Goal: Book appointment/travel/reservation

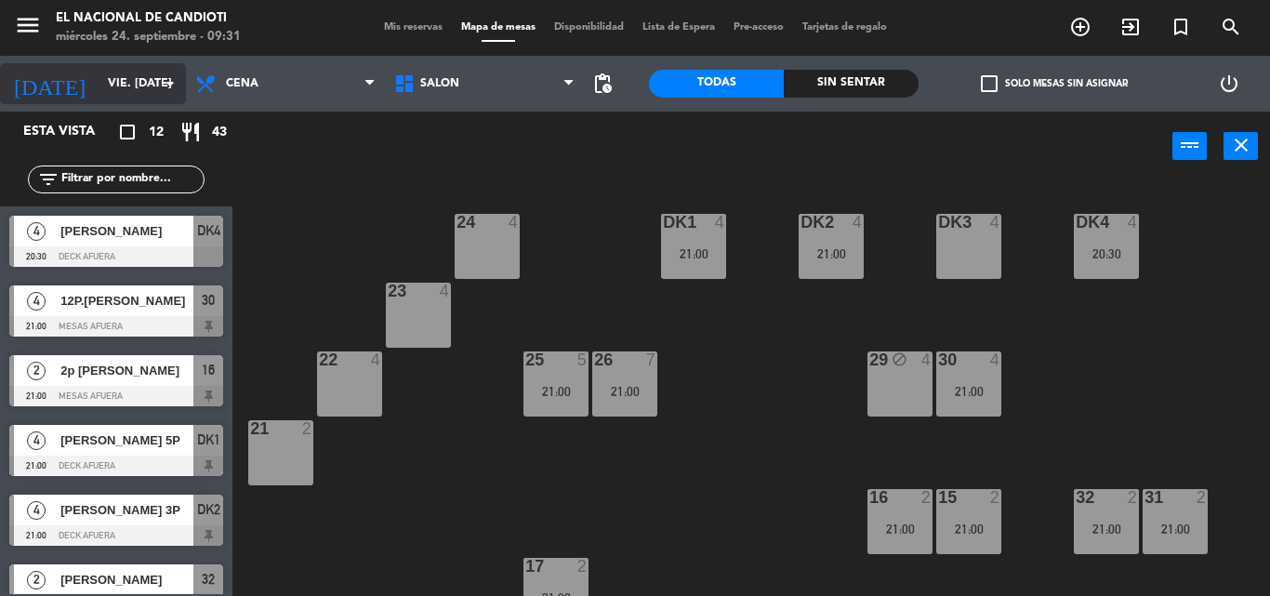
click at [161, 91] on icon "arrow_drop_down" at bounding box center [170, 84] width 22 height 22
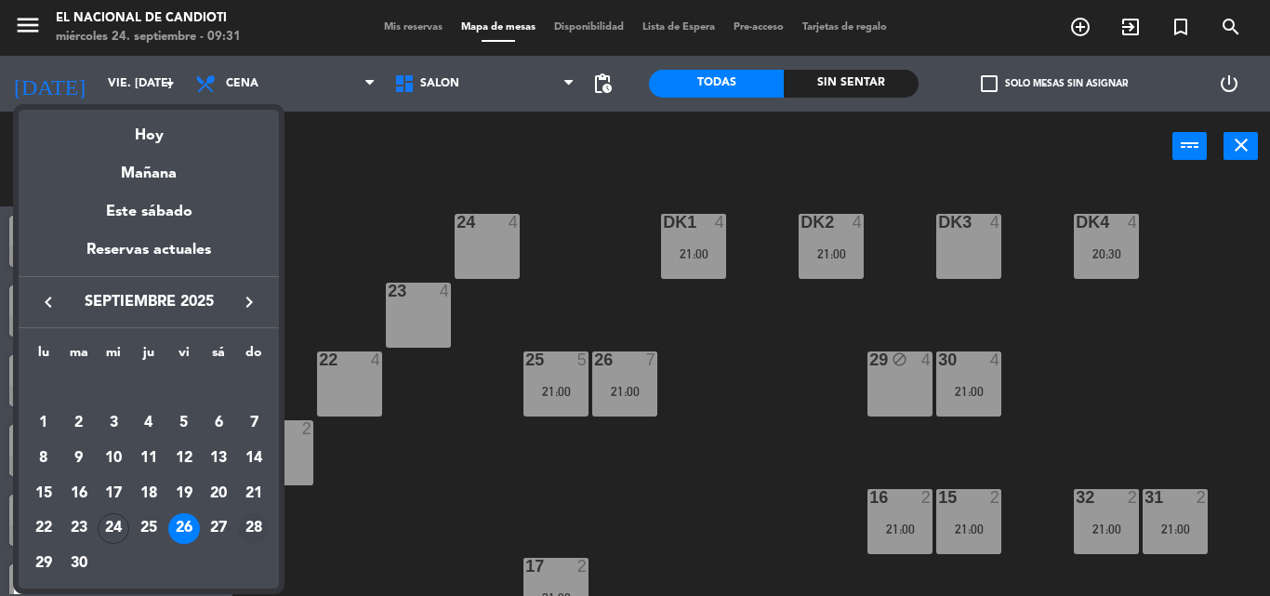
click at [250, 529] on div "28" at bounding box center [254, 529] width 32 height 32
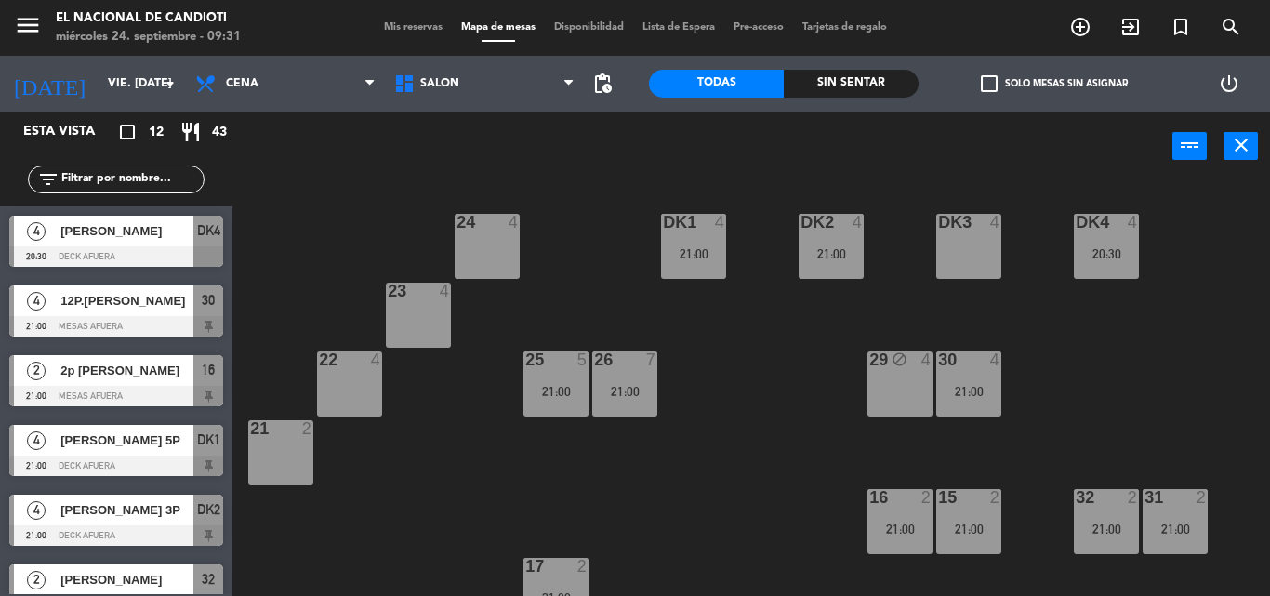
type input "dom. [DATE]"
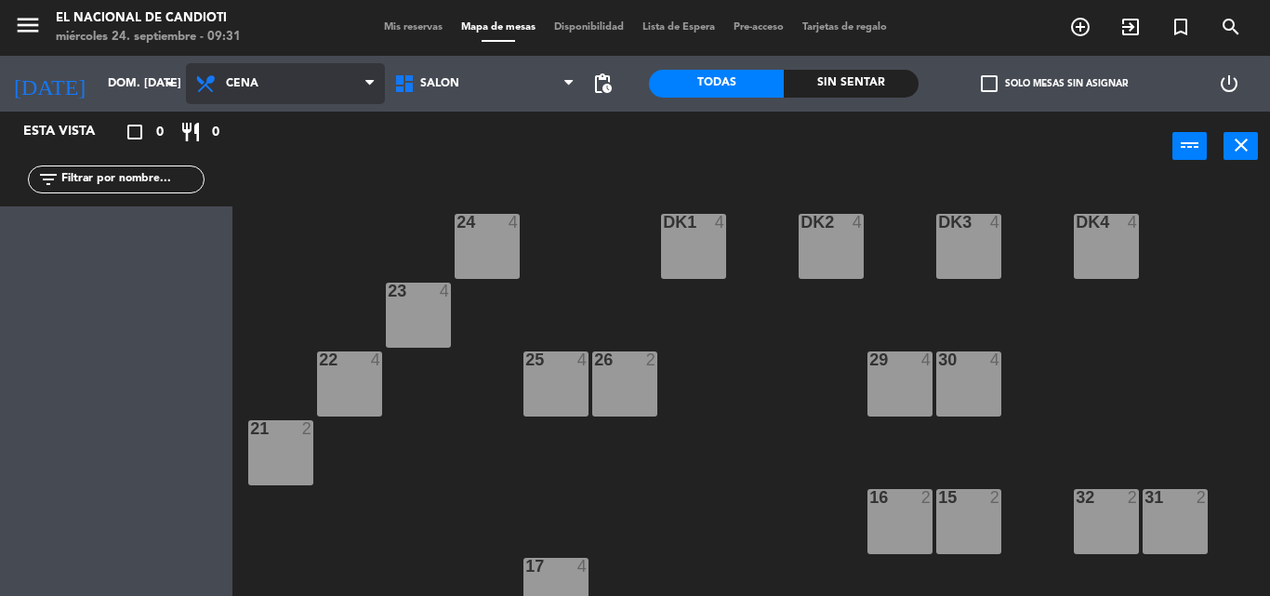
click at [312, 70] on span "Cena" at bounding box center [285, 83] width 199 height 41
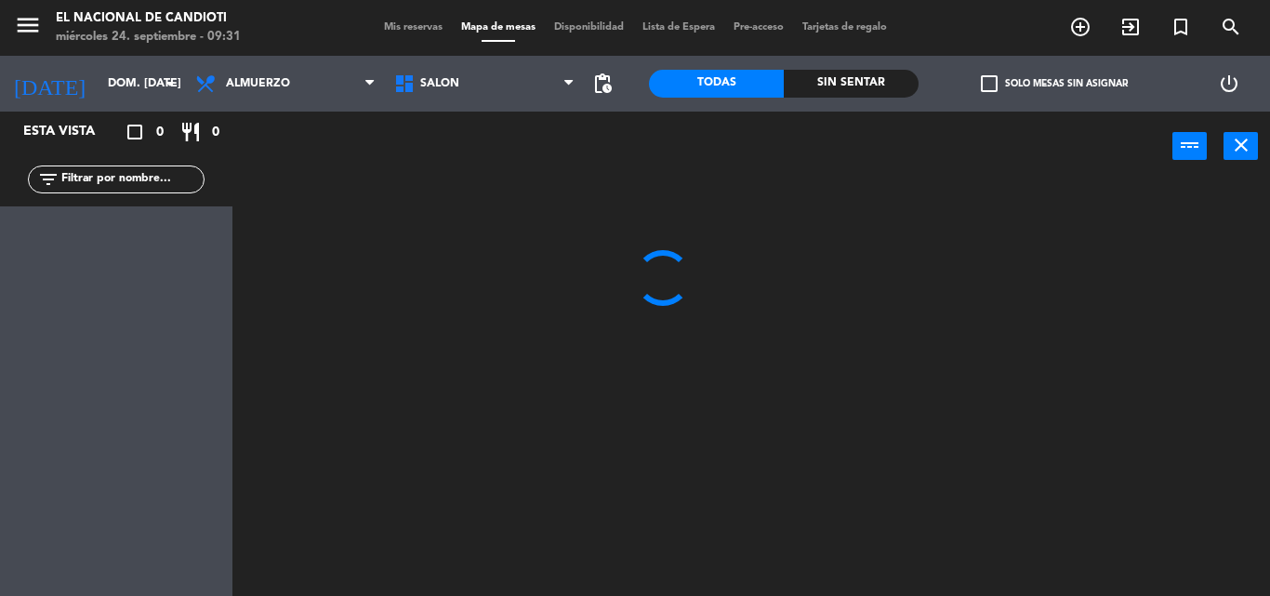
click at [309, 128] on ng-component "menu El Nacional de Candioti miércoles 24. septiembre - 09:31 Mis reservas Mapa…" at bounding box center [635, 298] width 1270 height 596
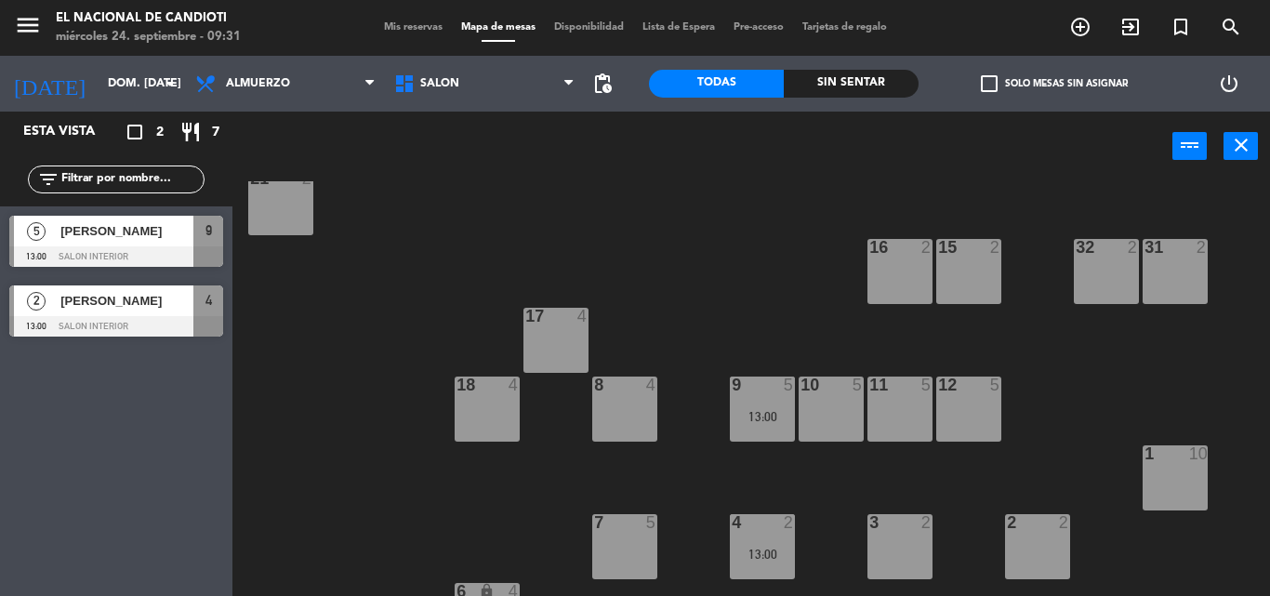
scroll to position [302, 0]
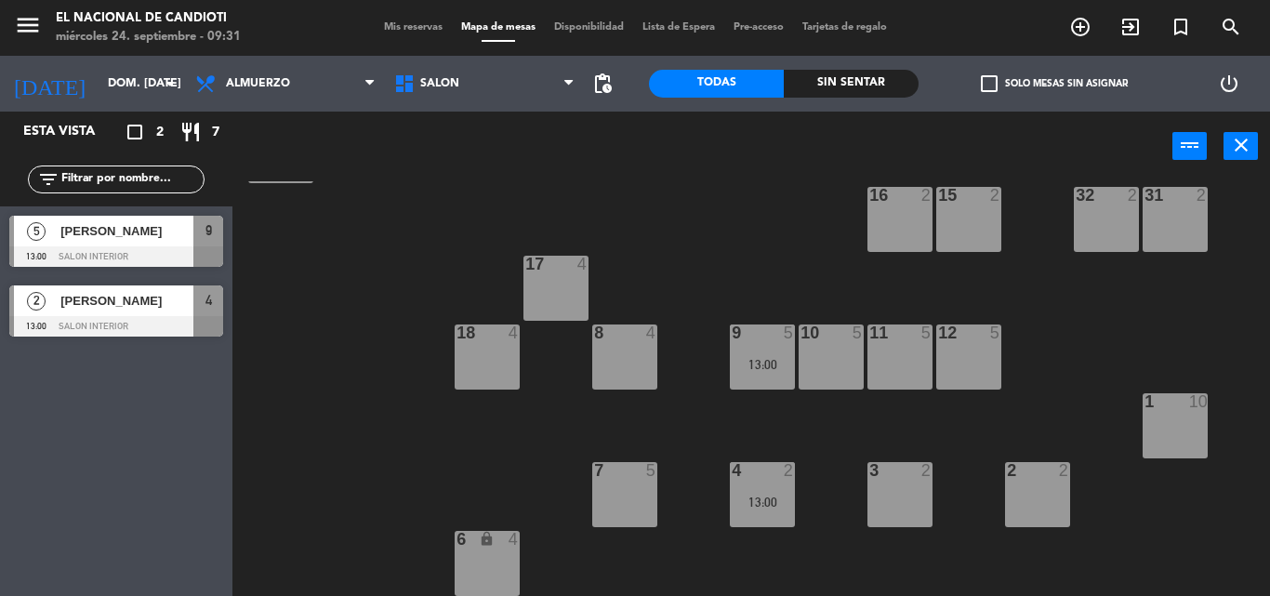
click at [764, 269] on div "24 4 DK1 4 DK2 4 DK3 4 DK4 4 23 4 22 4 25 4 26 2 30 4 29 4 21 2 16 2 15 2 32 2 …" at bounding box center [757, 388] width 1025 height 415
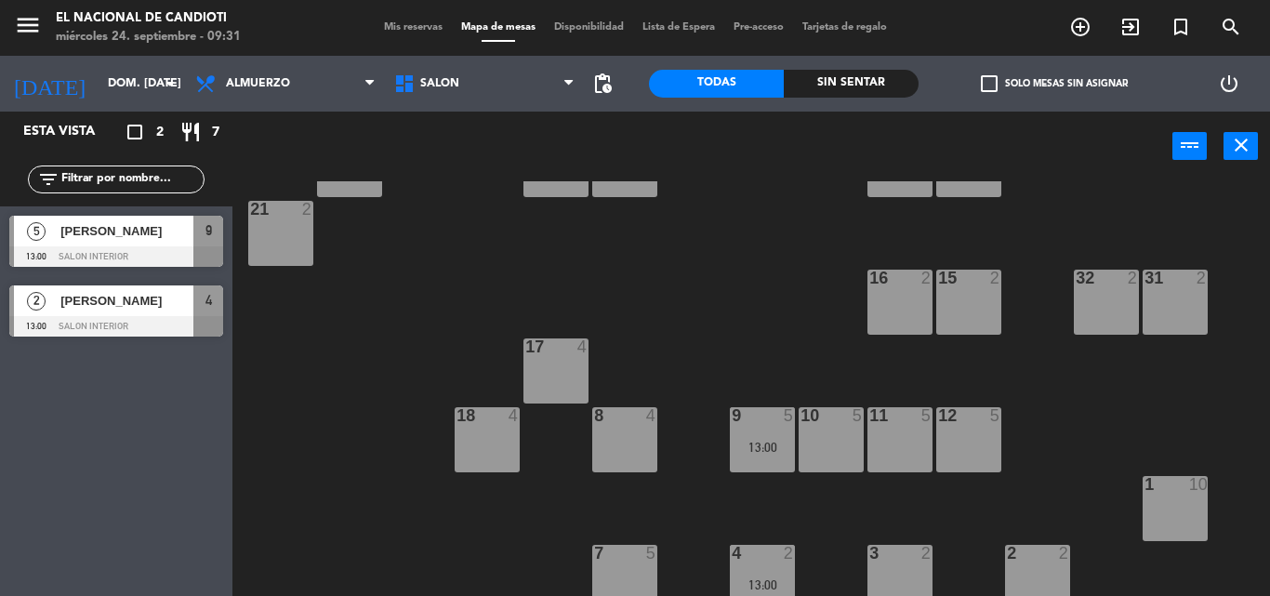
scroll to position [0, 0]
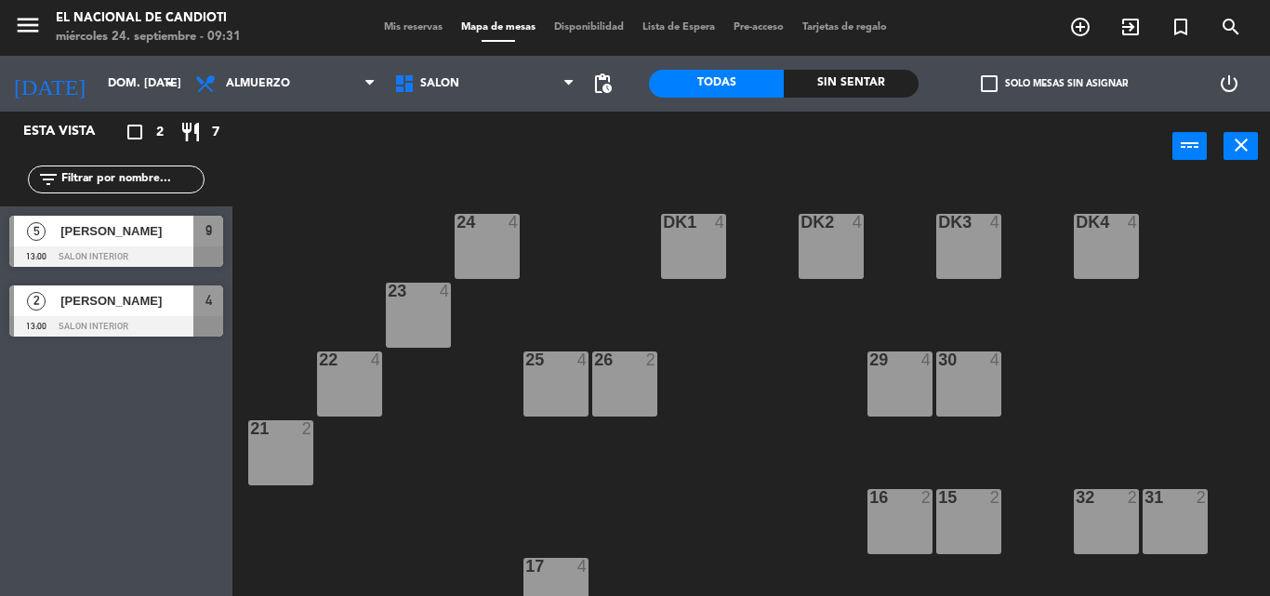
click at [619, 388] on div "26 2" at bounding box center [624, 383] width 65 height 65
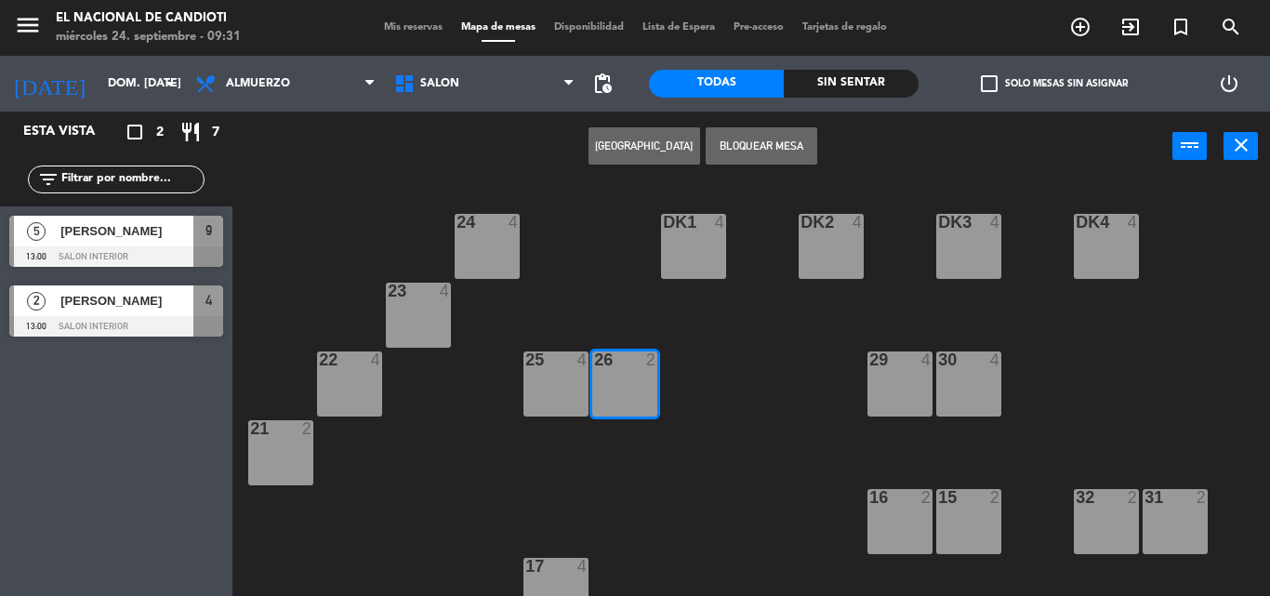
click at [590, 147] on button "[GEOGRAPHIC_DATA]" at bounding box center [645, 145] width 112 height 37
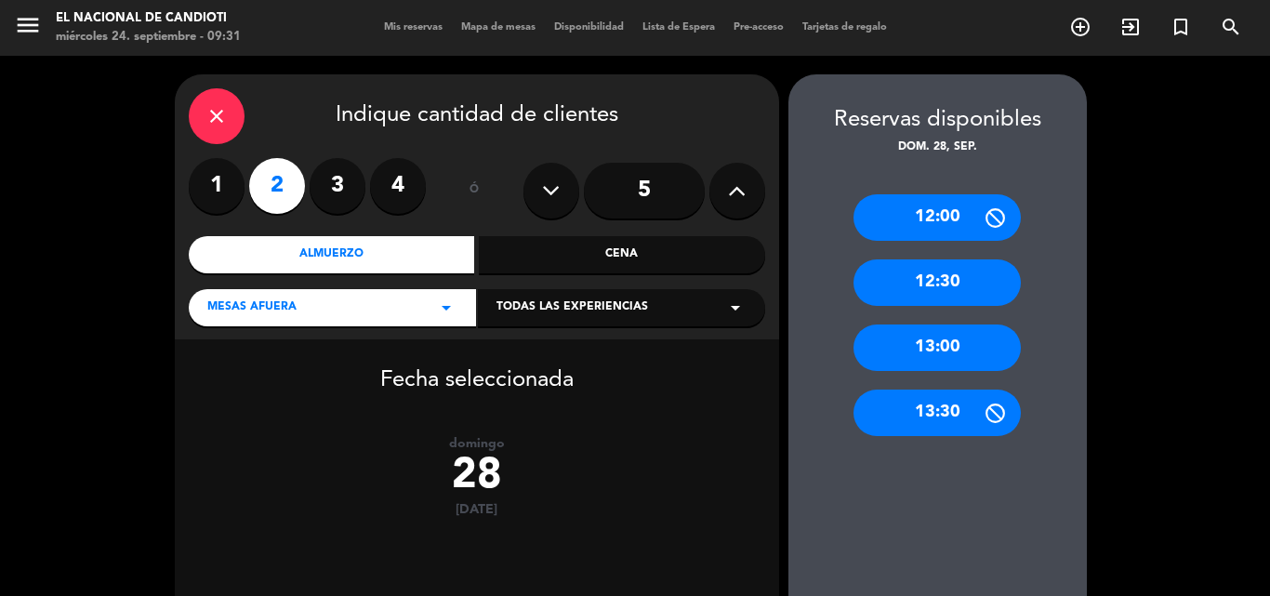
click at [335, 186] on label "3" at bounding box center [338, 186] width 56 height 56
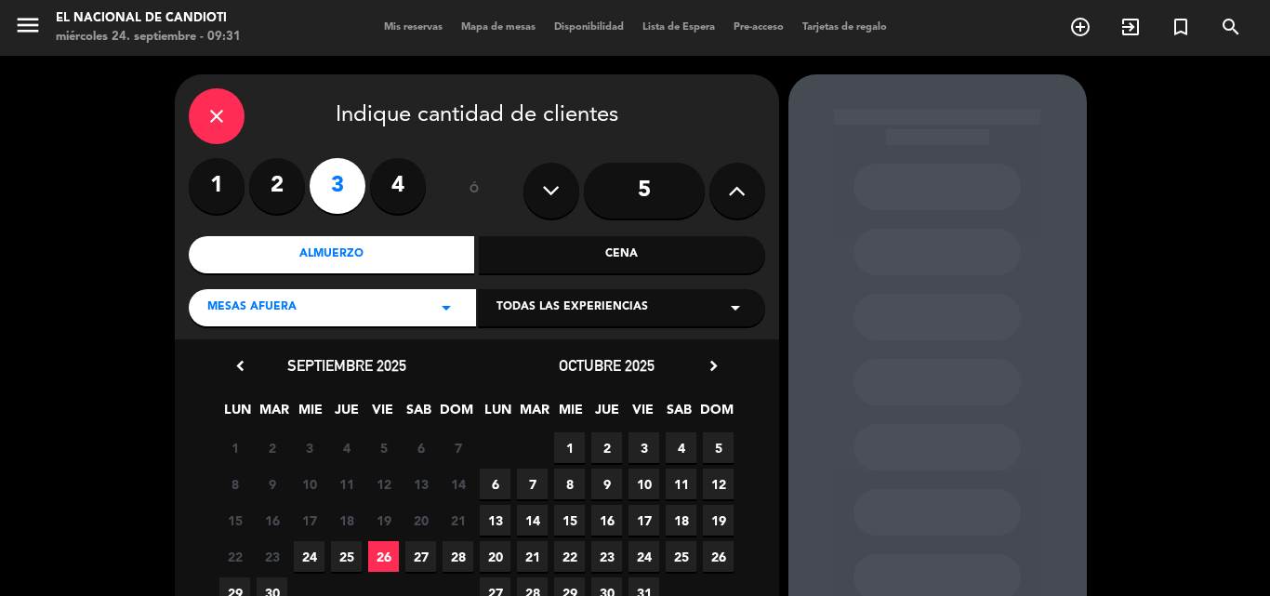
click at [455, 553] on span "28" at bounding box center [458, 556] width 31 height 31
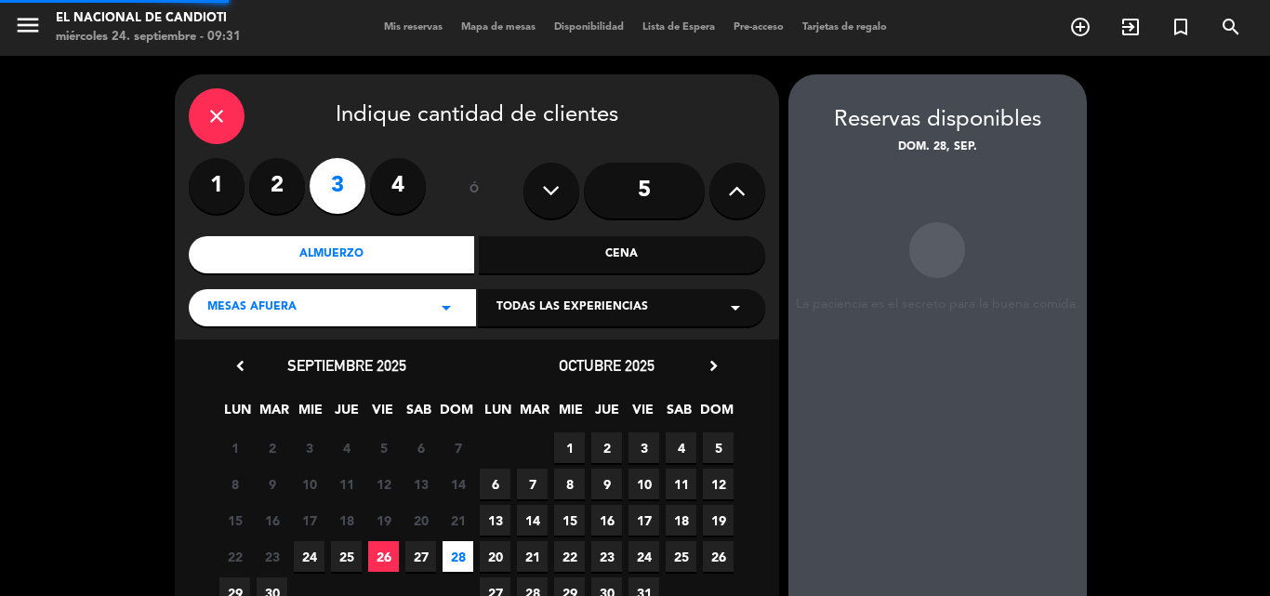
scroll to position [74, 0]
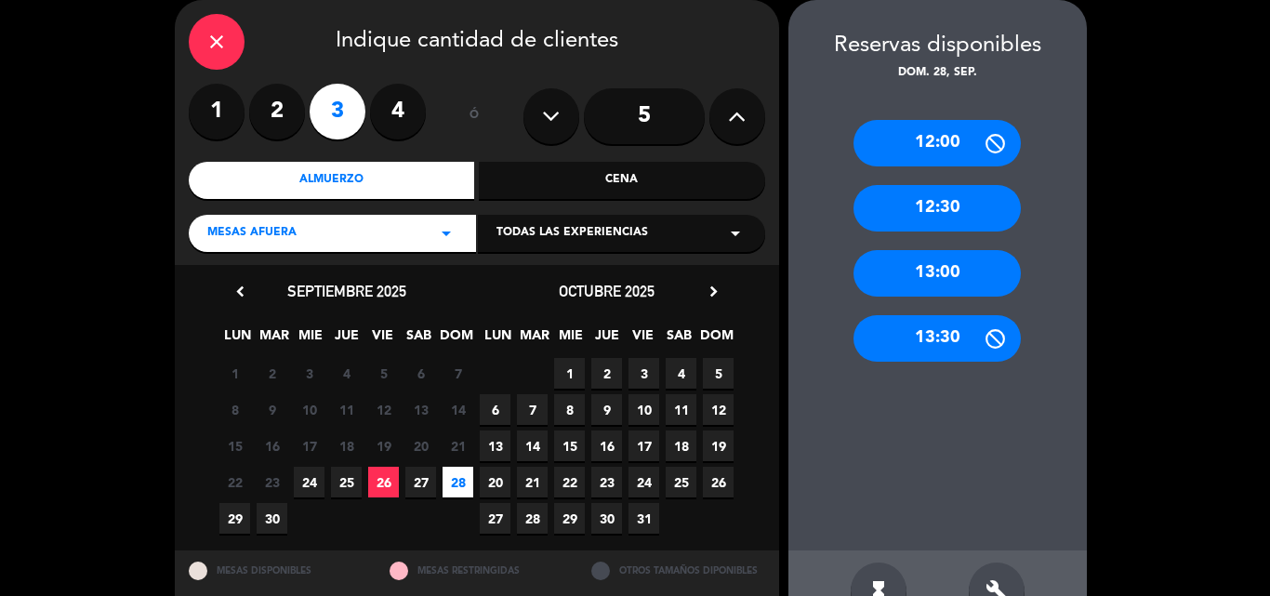
click at [917, 281] on div "13:00" at bounding box center [937, 273] width 167 height 46
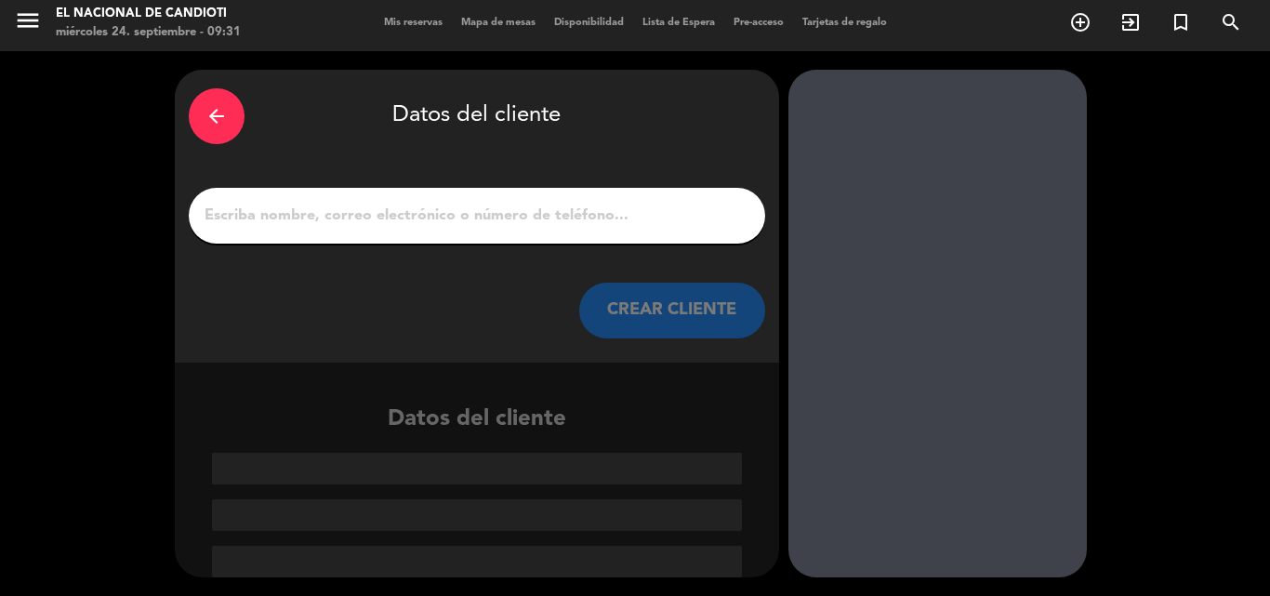
click at [487, 222] on input "1" at bounding box center [477, 216] width 549 height 26
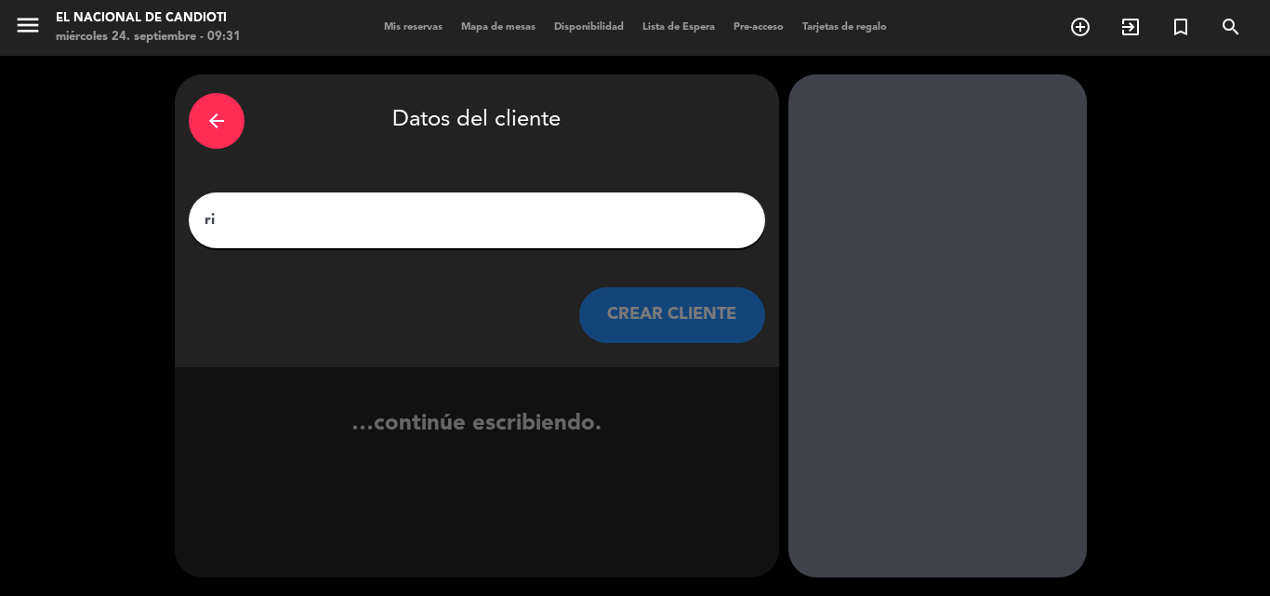
type input "r"
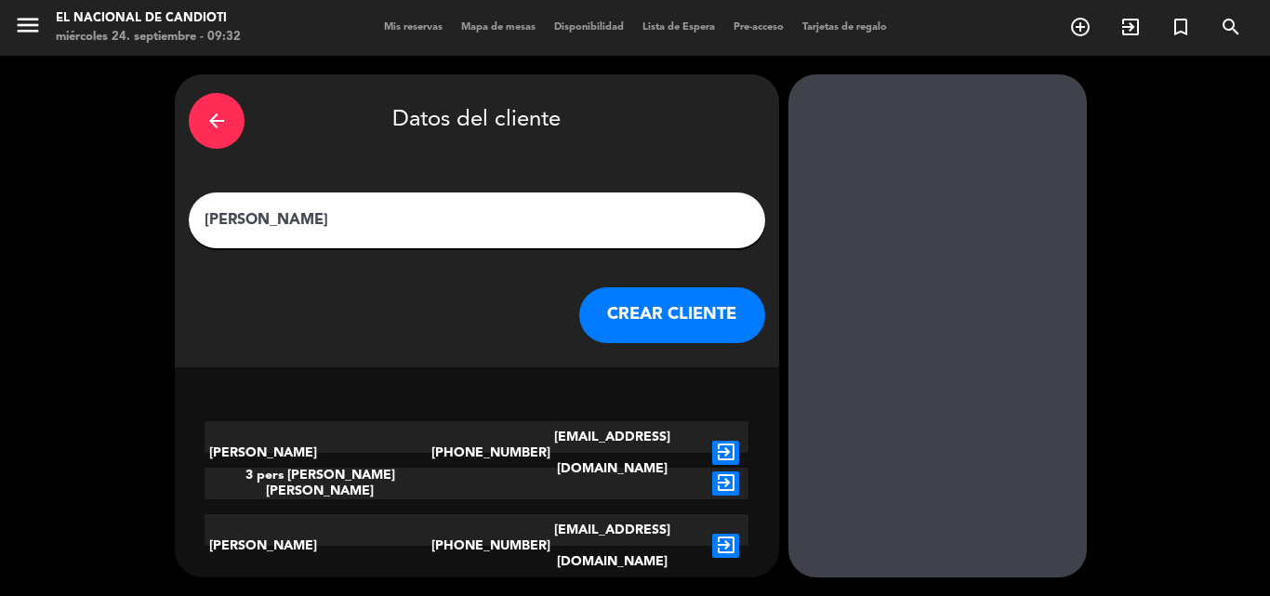
type input "[PERSON_NAME]"
click at [659, 311] on button "CREAR CLIENTE" at bounding box center [672, 315] width 186 height 56
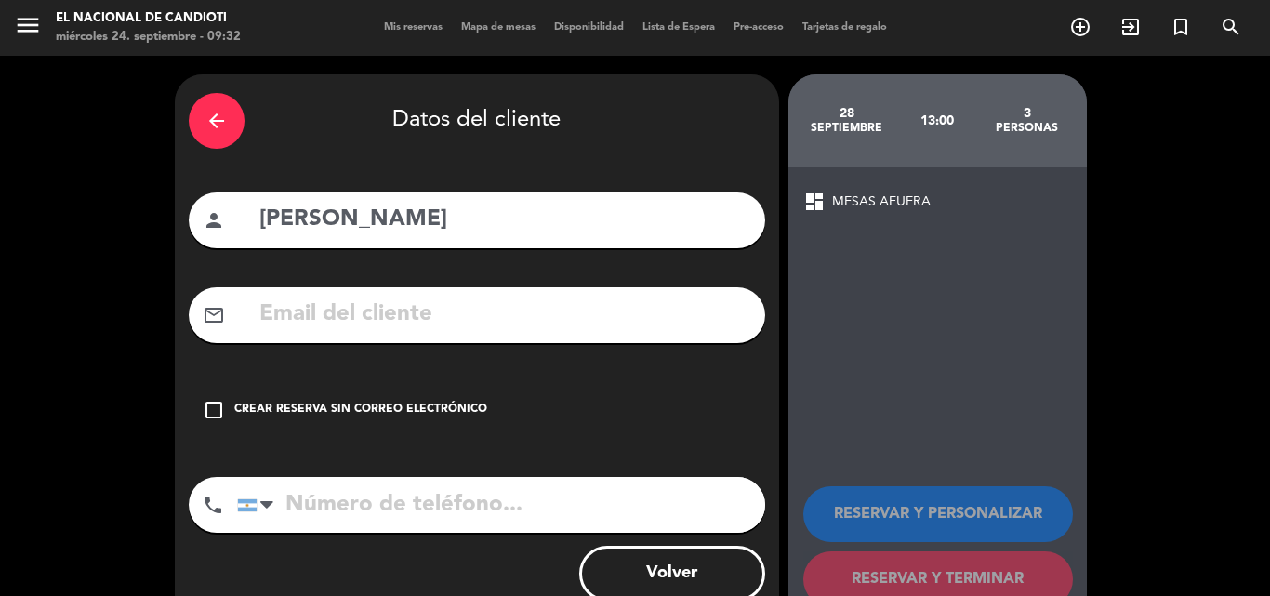
drag, startPoint x: 423, startPoint y: 402, endPoint x: 794, endPoint y: 489, distance: 381.2
click at [424, 400] on div "check_box_outline_blank Crear reserva sin correo electrónico" at bounding box center [477, 410] width 577 height 56
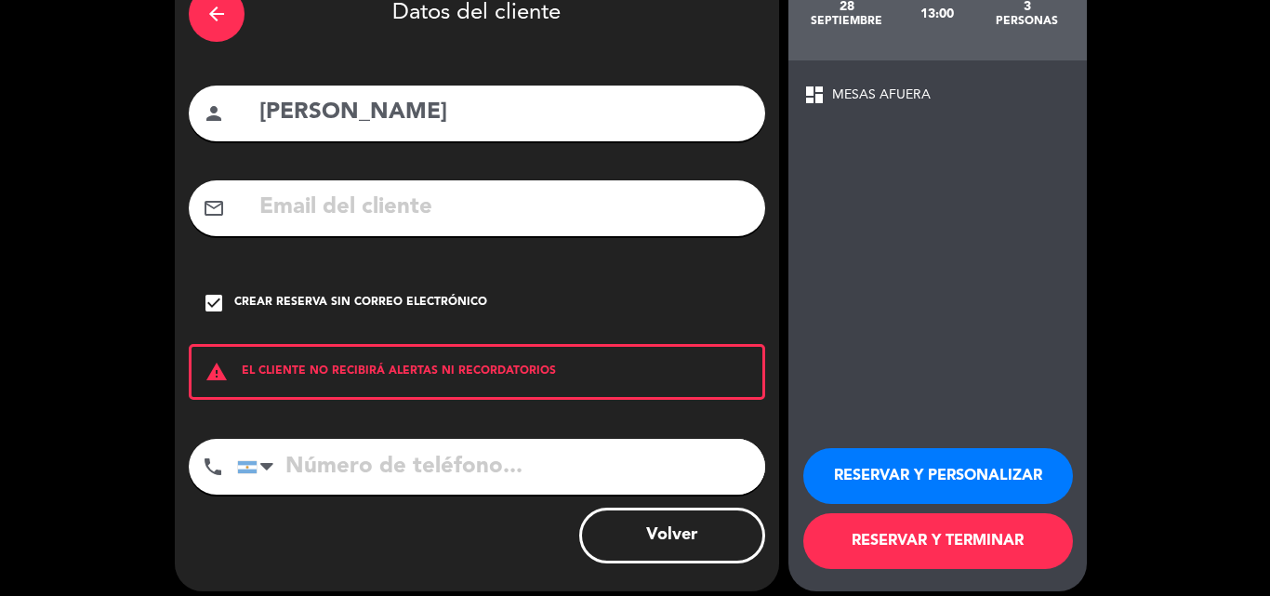
scroll to position [121, 0]
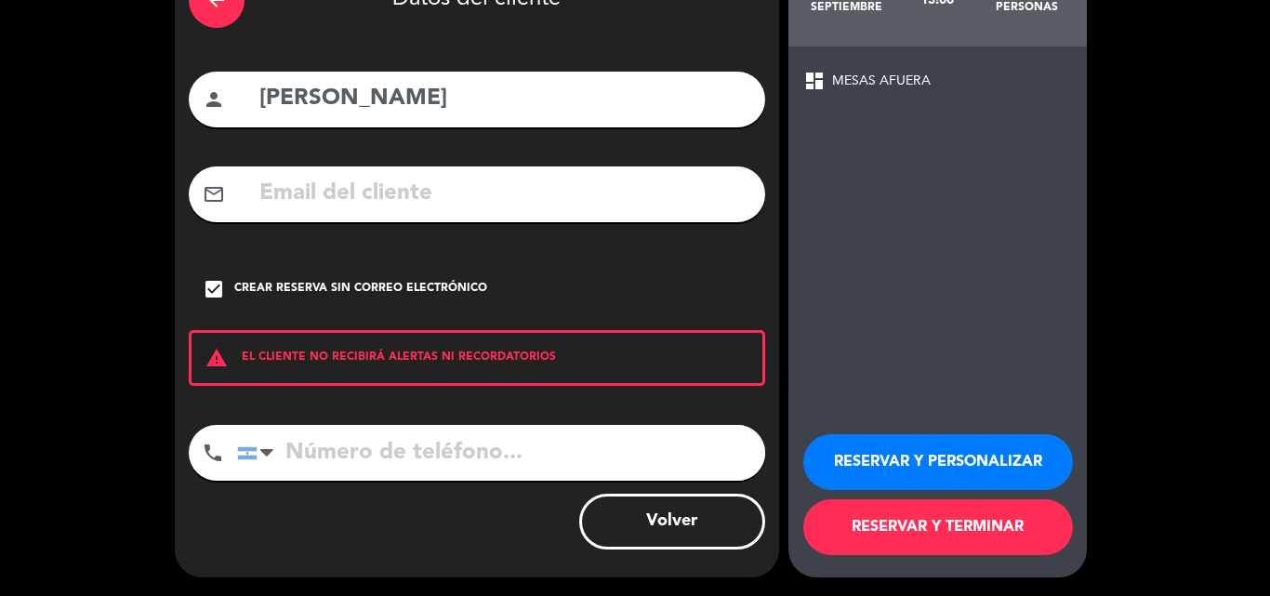
click at [908, 539] on button "RESERVAR Y TERMINAR" at bounding box center [938, 527] width 270 height 56
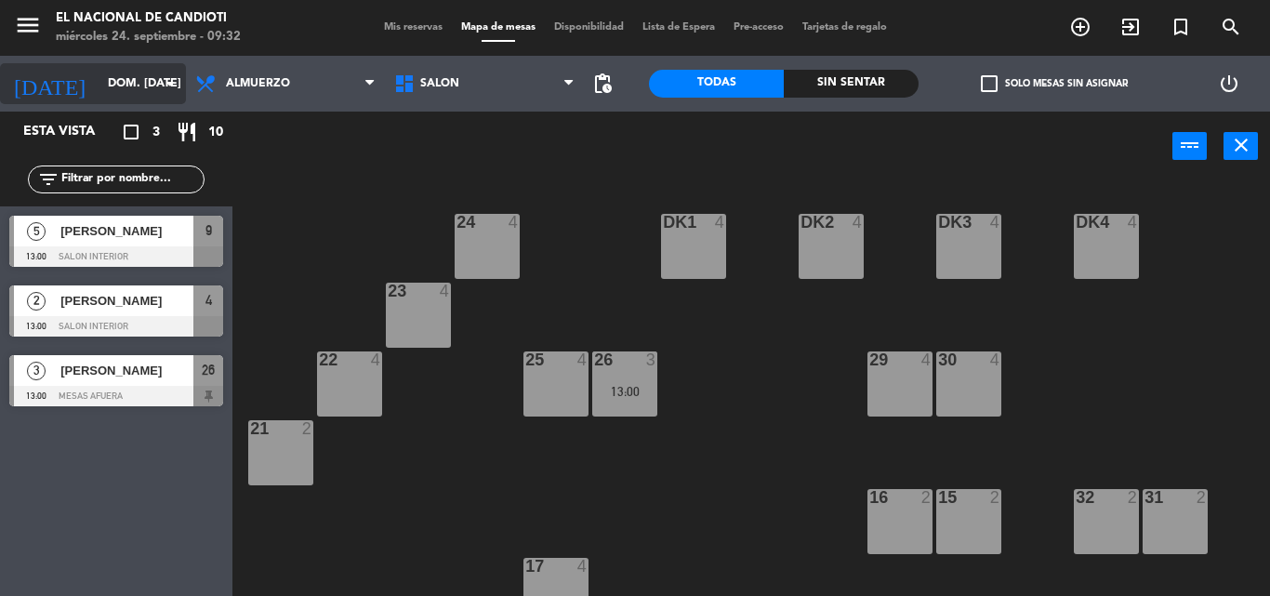
click at [139, 100] on div "[DATE] dom. [DATE] arrow_drop_down" at bounding box center [93, 83] width 186 height 41
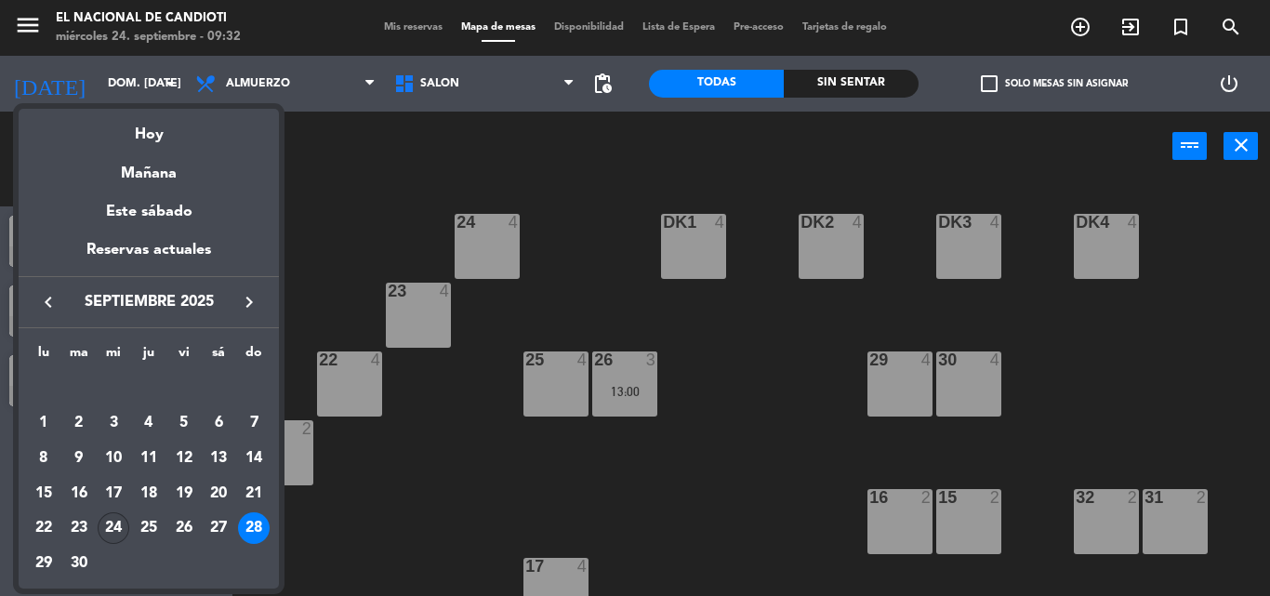
click at [117, 535] on div "24" at bounding box center [114, 528] width 32 height 32
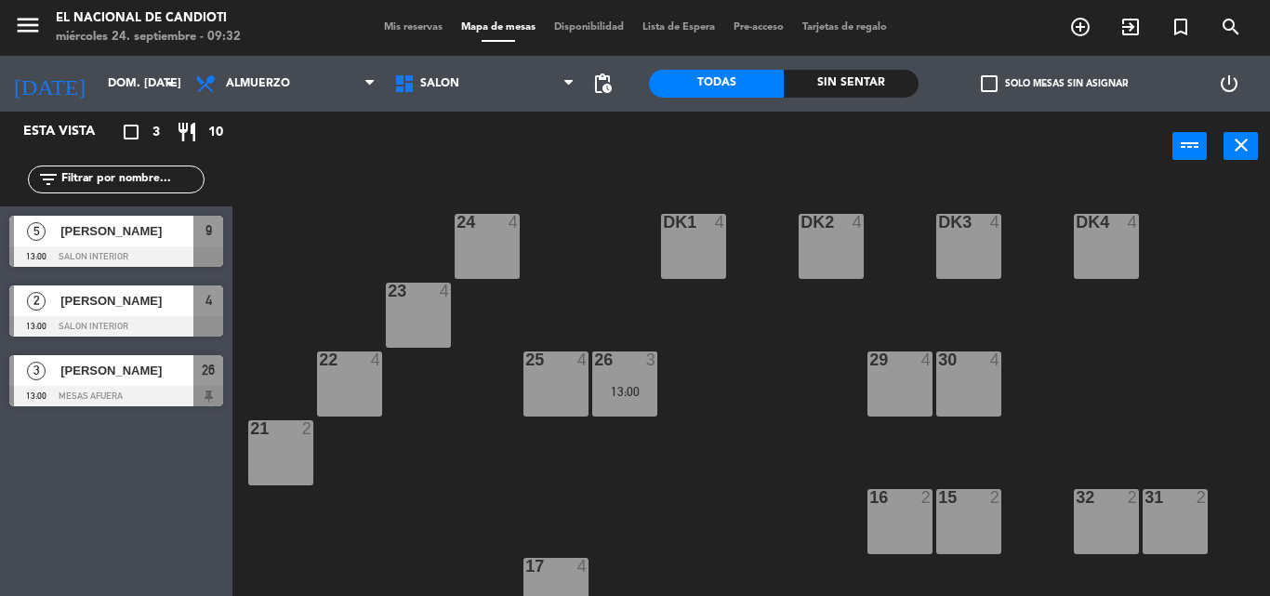
type input "mié. [DATE]"
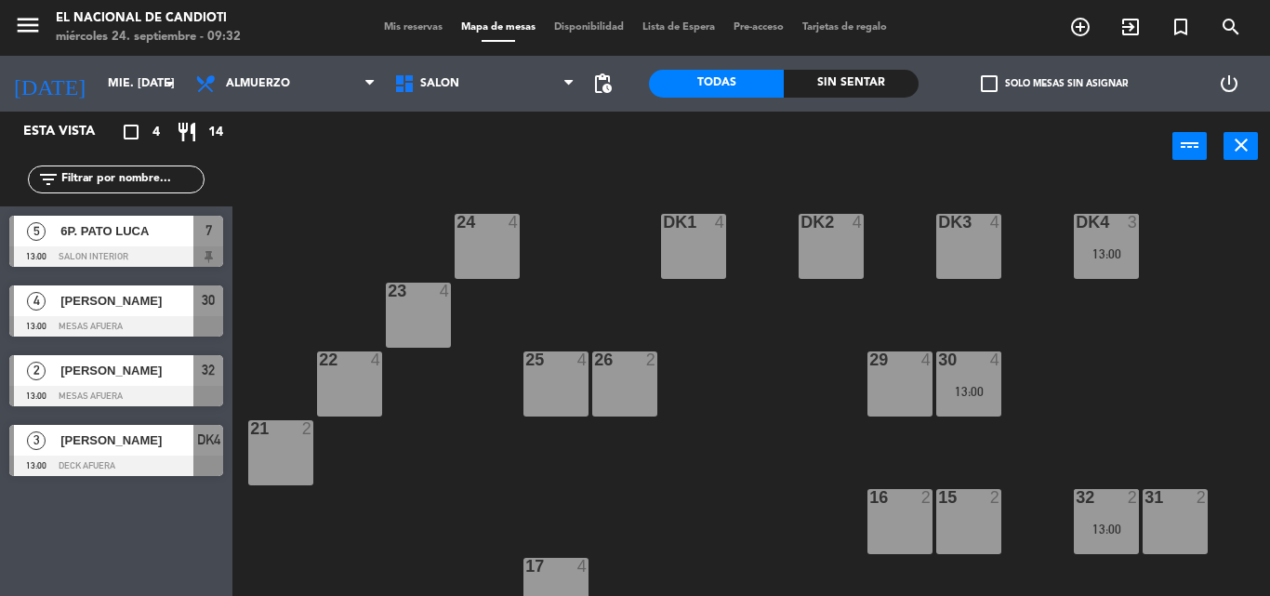
click at [645, 501] on div "24 4 DK1 4 DK2 4 DK3 4 DK4 3 13:00 23 4 22 4 25 4 26 2 30 4 13:00 29 4 21 2 16 …" at bounding box center [757, 388] width 1025 height 415
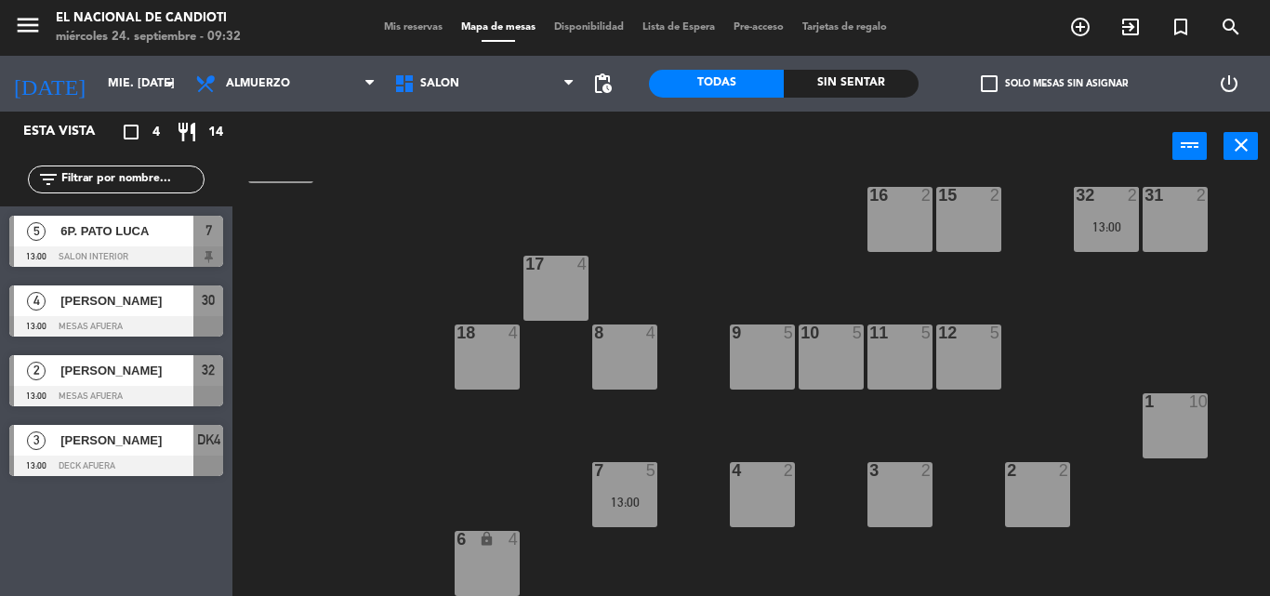
scroll to position [209, 0]
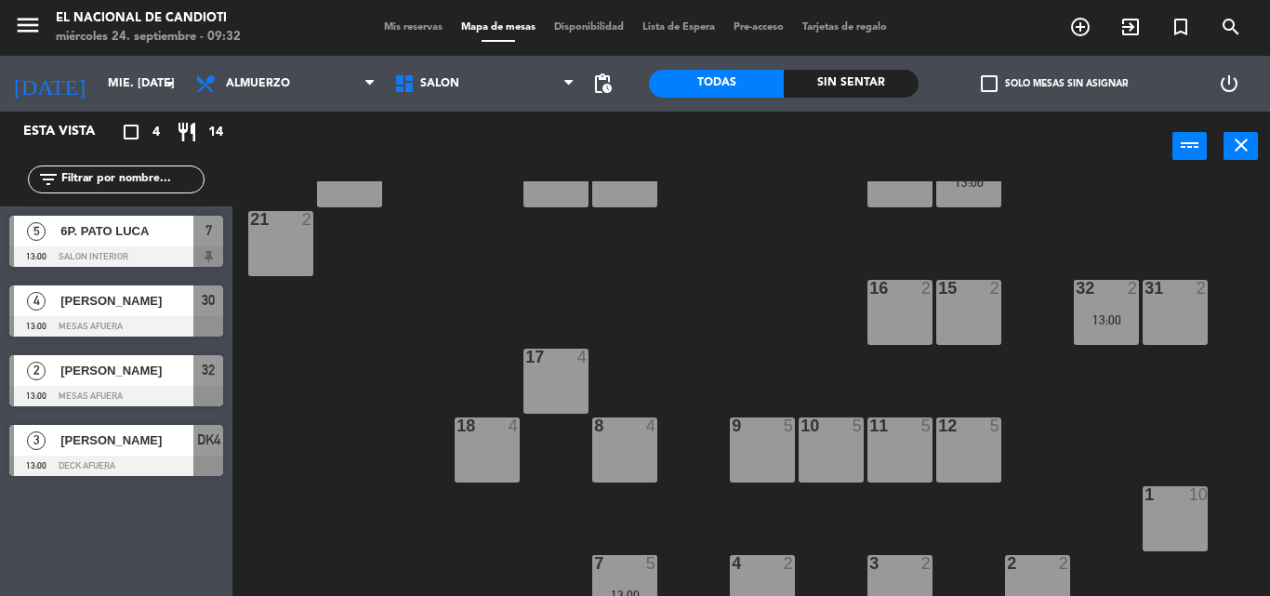
click at [567, 411] on div "17 4" at bounding box center [556, 381] width 65 height 65
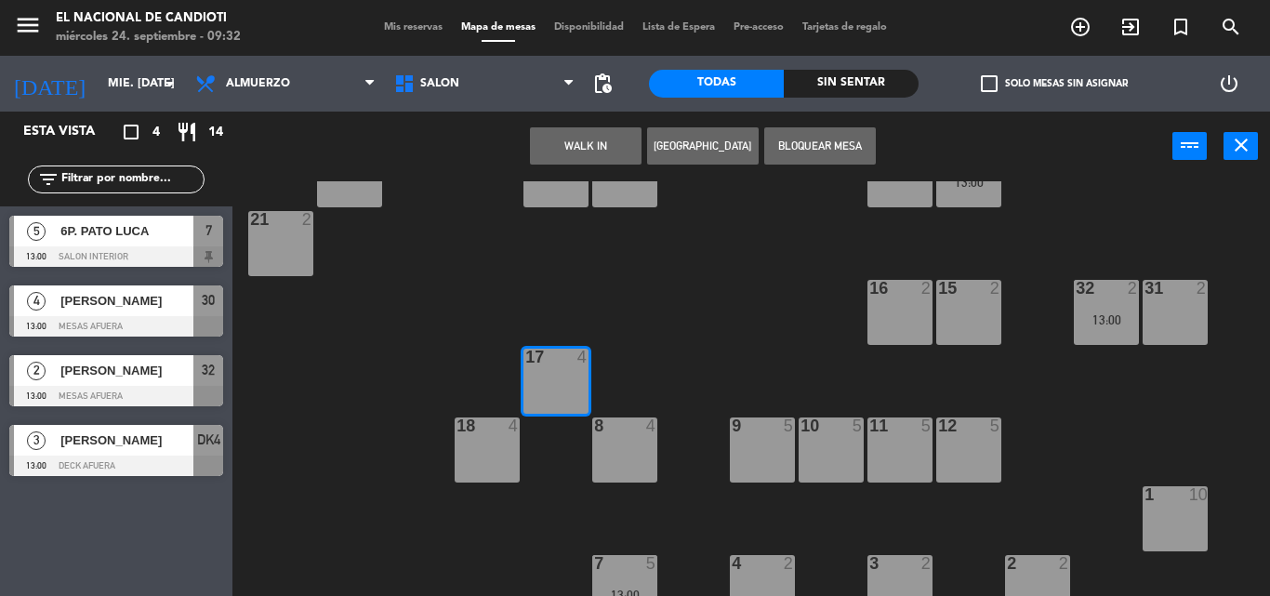
click at [674, 150] on button "[GEOGRAPHIC_DATA]" at bounding box center [703, 145] width 112 height 37
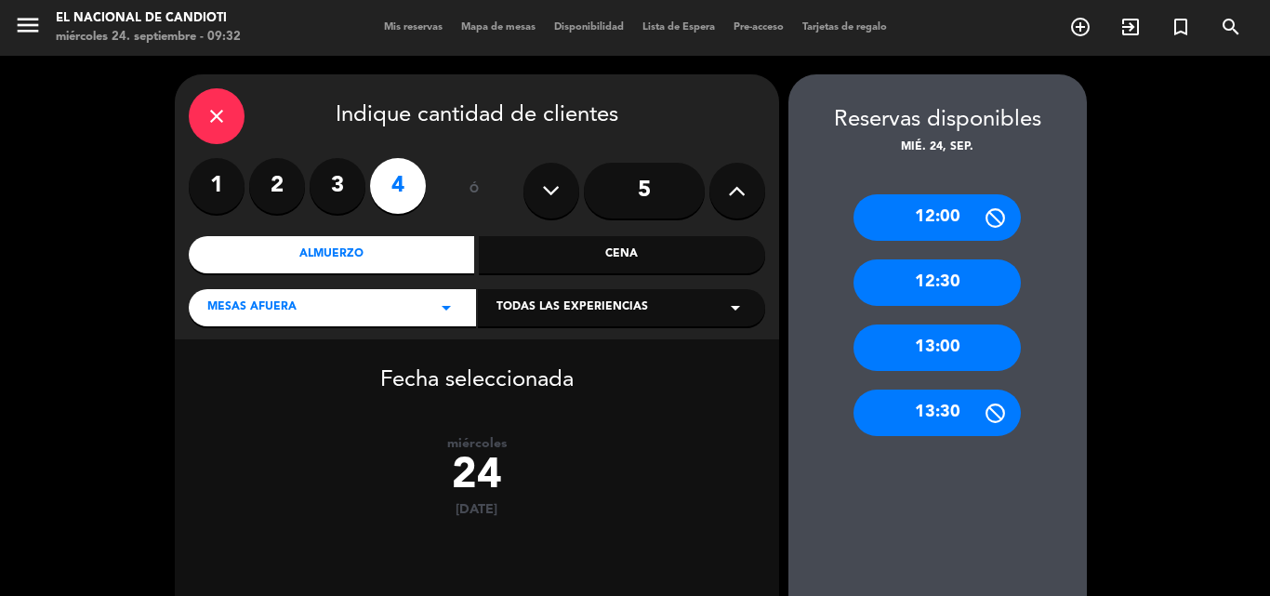
click at [341, 199] on label "3" at bounding box center [338, 186] width 56 height 56
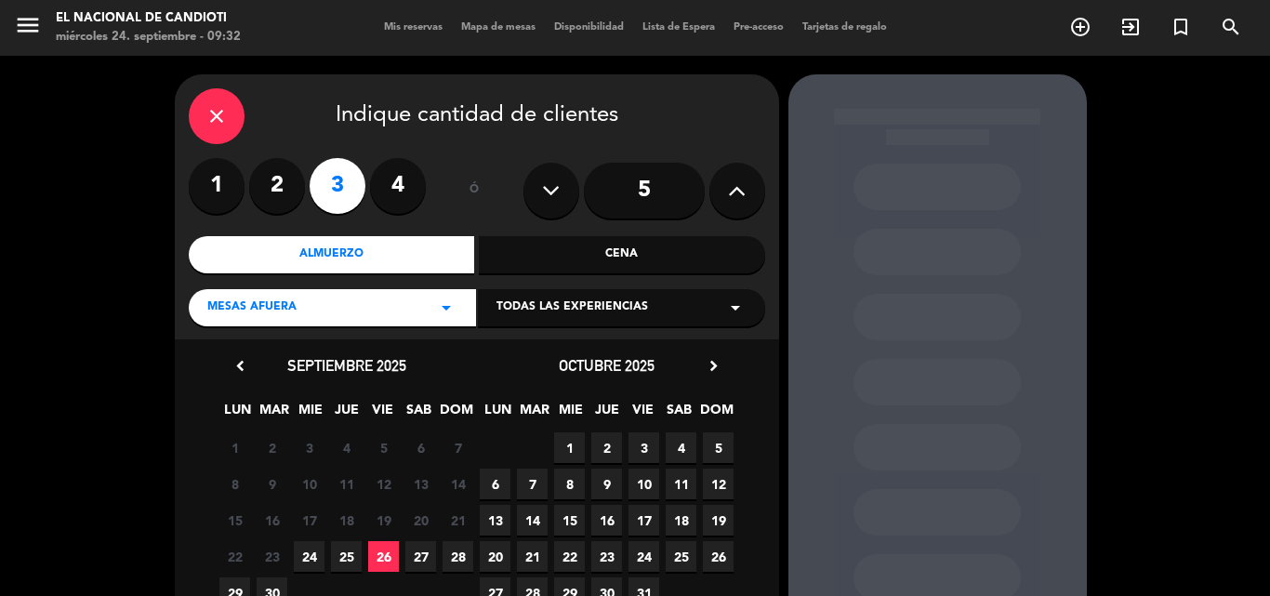
click at [315, 560] on span "24" at bounding box center [309, 556] width 31 height 31
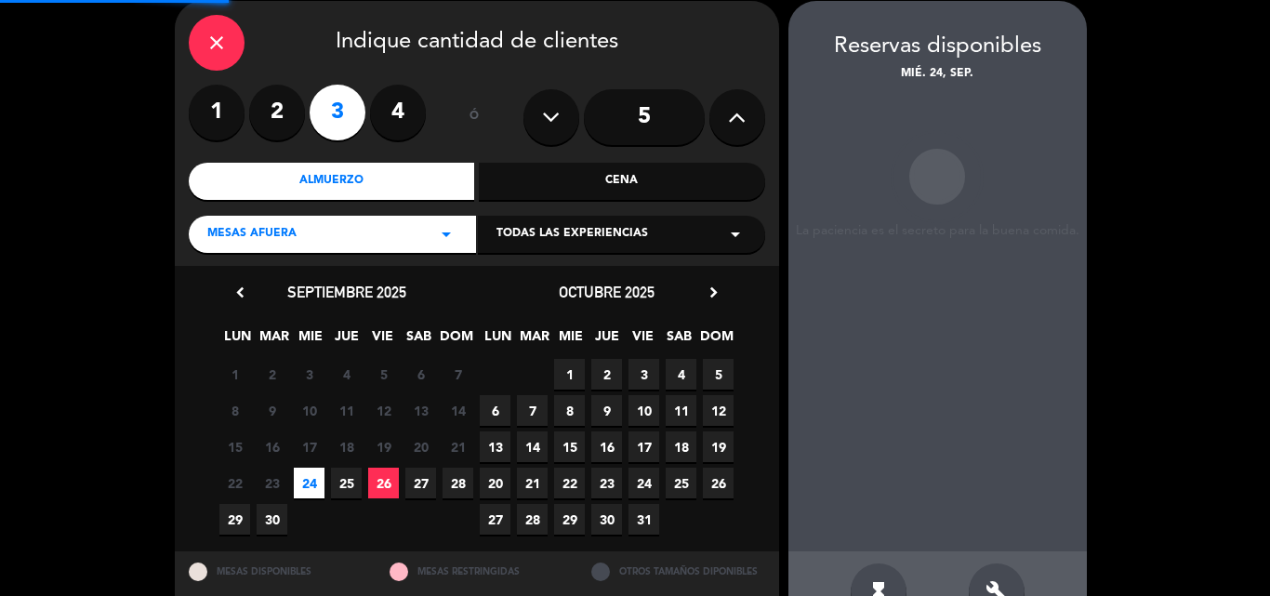
scroll to position [74, 0]
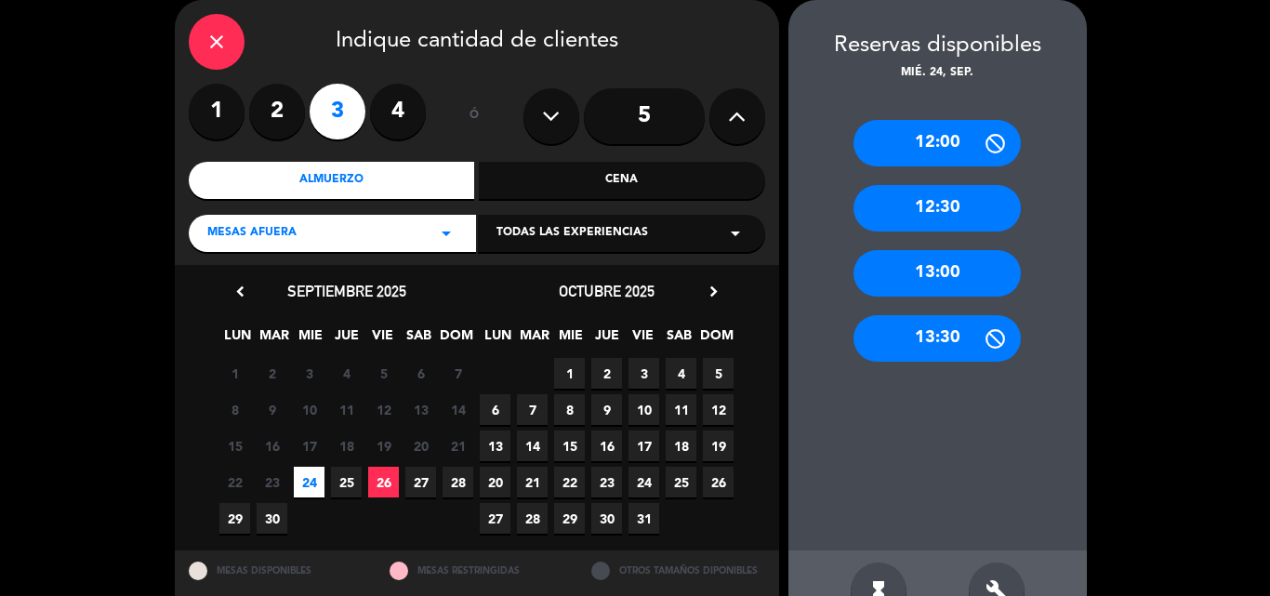
click at [915, 281] on div "13:00" at bounding box center [937, 273] width 167 height 46
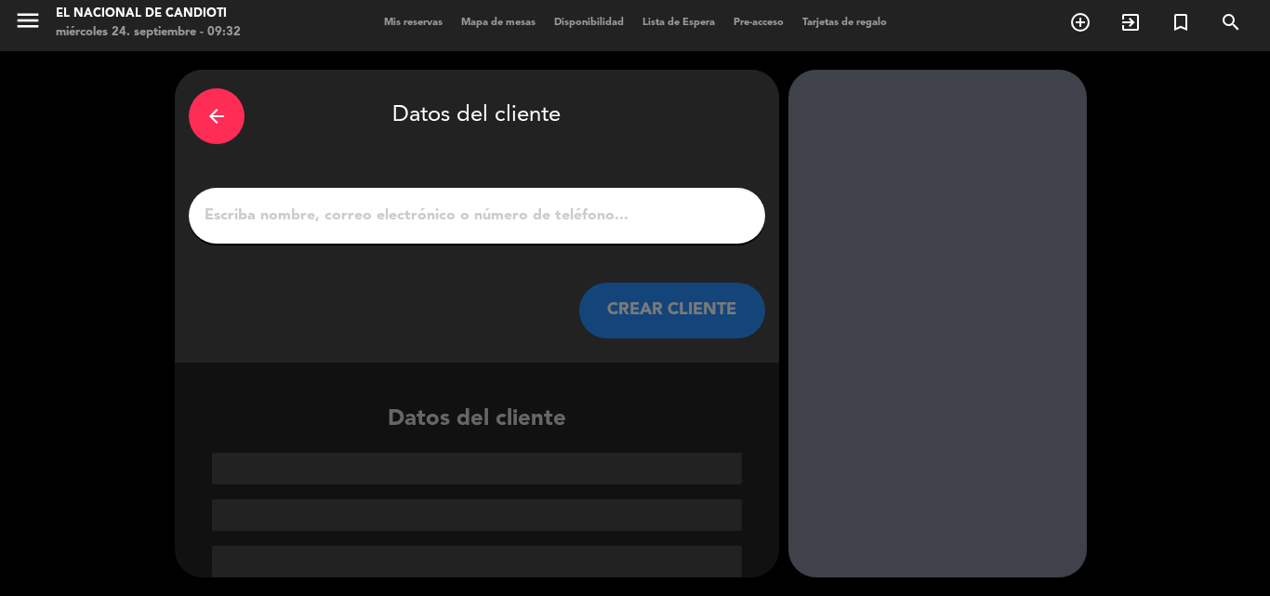
scroll to position [5, 0]
click at [565, 203] on input "1" at bounding box center [477, 216] width 549 height 26
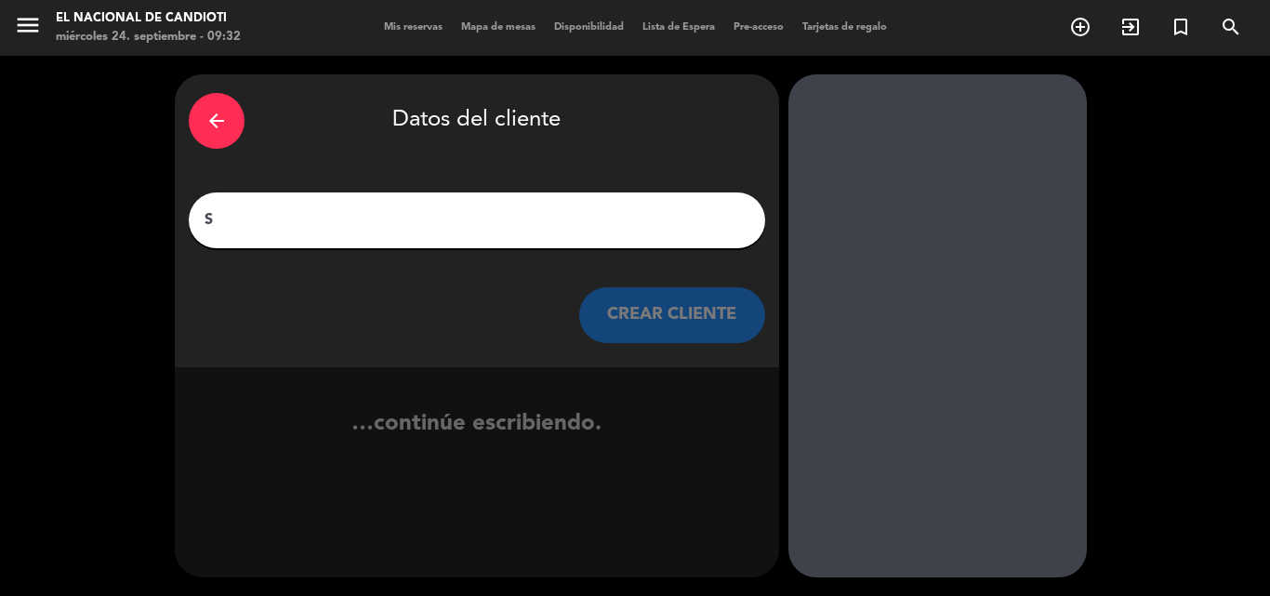
scroll to position [0, 0]
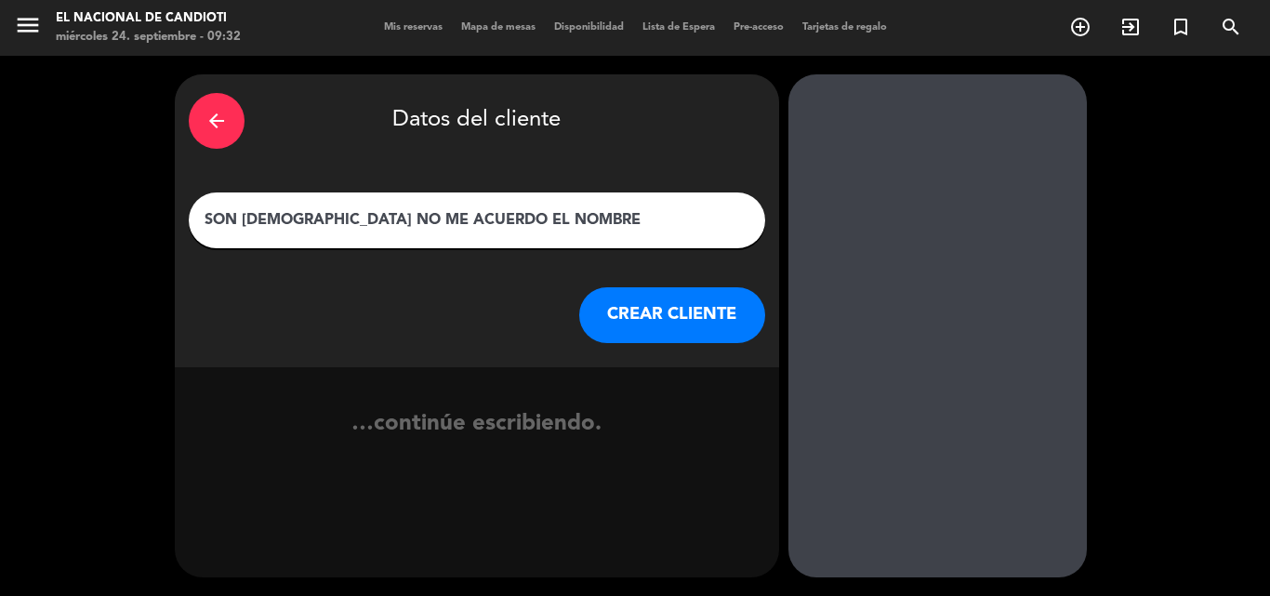
type input "SON [DEMOGRAPHIC_DATA] NO ME ACUERDO EL NOMBRE"
click at [660, 339] on button "CREAR CLIENTE" at bounding box center [672, 315] width 186 height 56
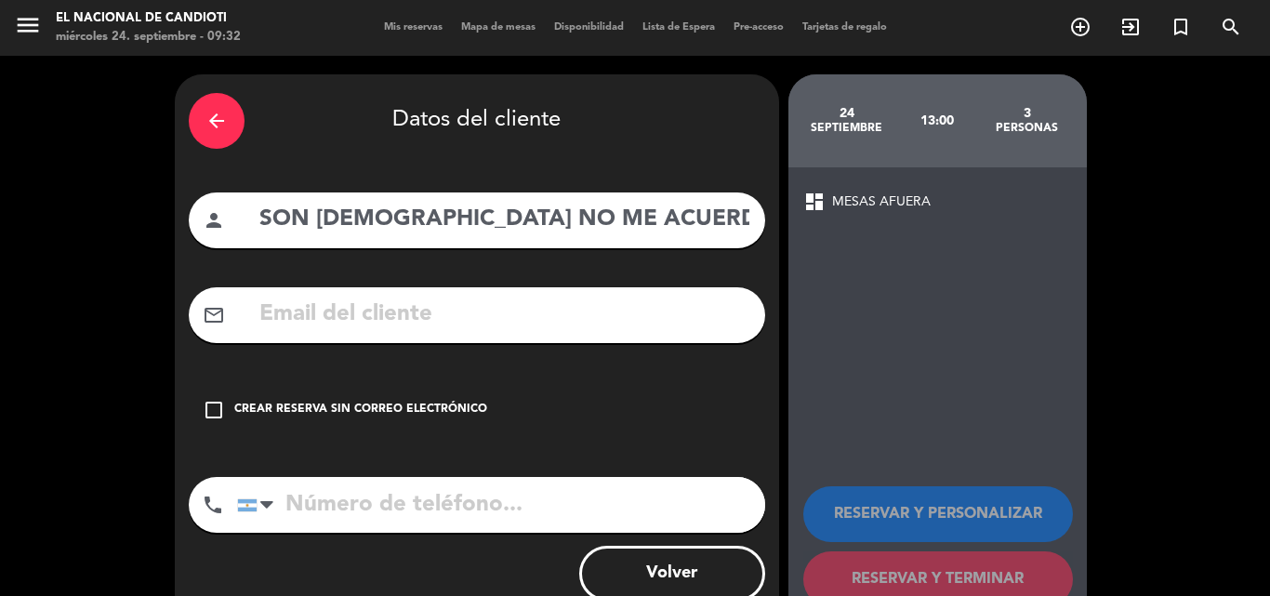
click at [269, 405] on div "Crear reserva sin correo electrónico" at bounding box center [360, 410] width 253 height 19
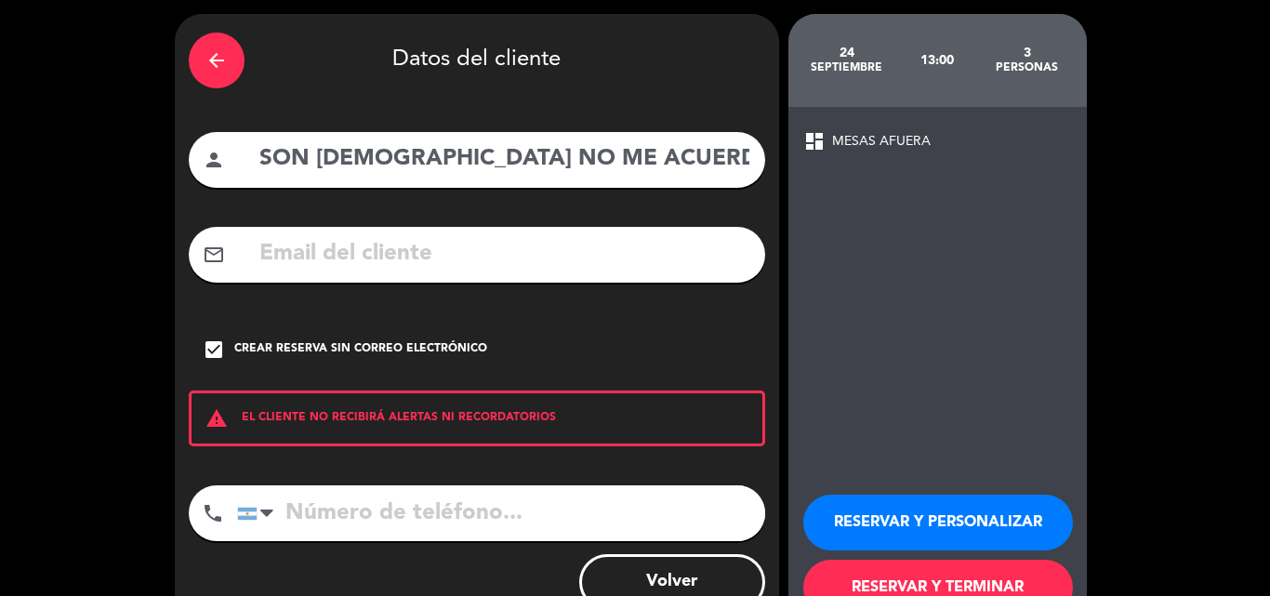
scroll to position [93, 0]
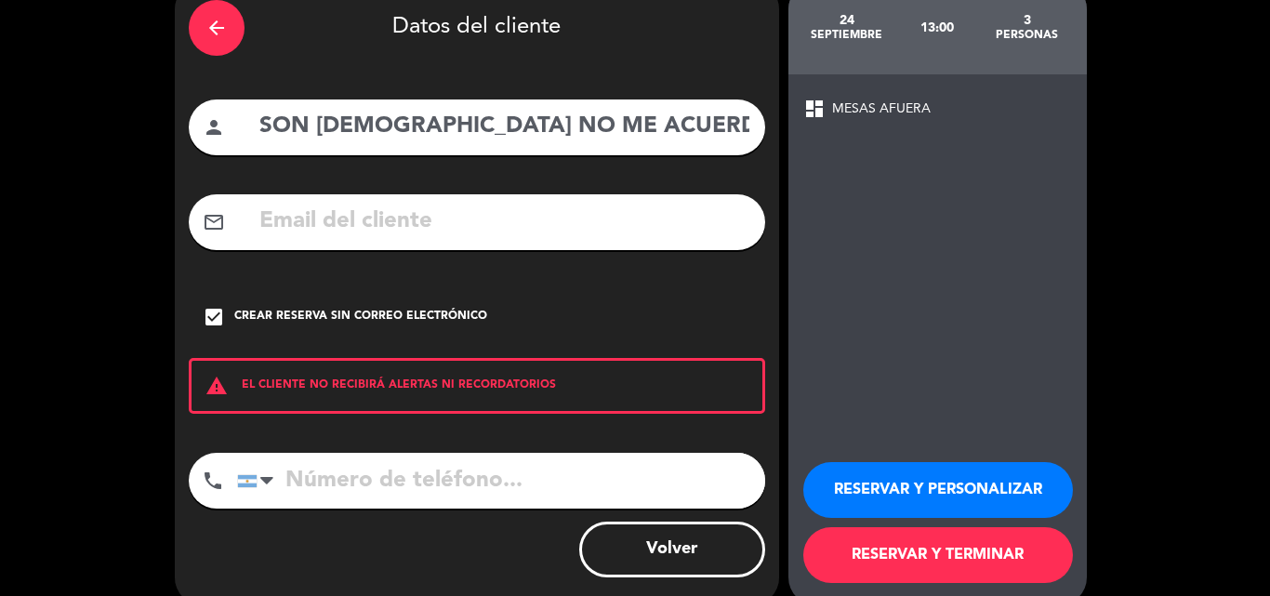
click at [1023, 557] on button "RESERVAR Y TERMINAR" at bounding box center [938, 555] width 270 height 56
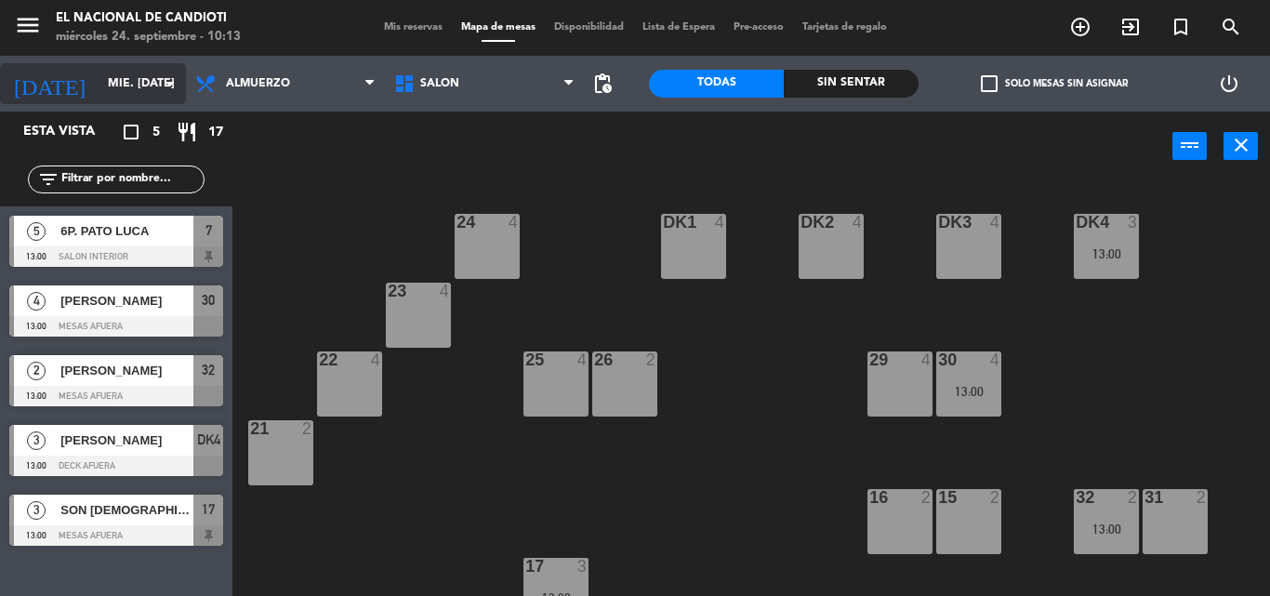
click at [153, 91] on input "mié. [DATE]" at bounding box center [177, 84] width 157 height 32
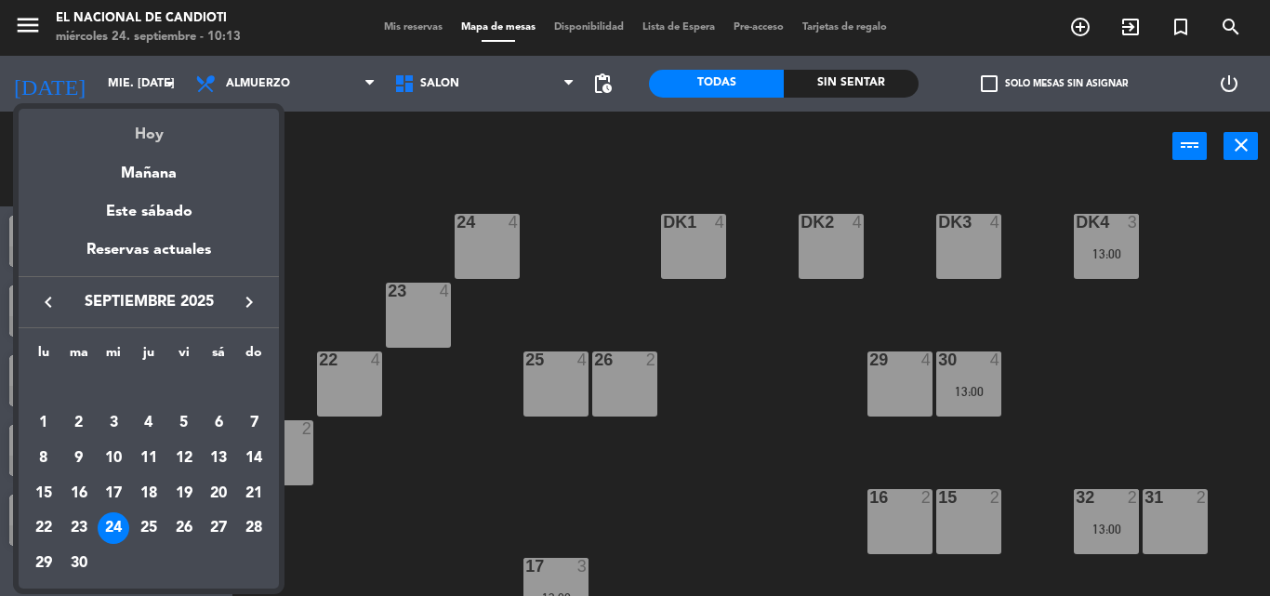
click at [148, 136] on div "Hoy" at bounding box center [149, 128] width 260 height 38
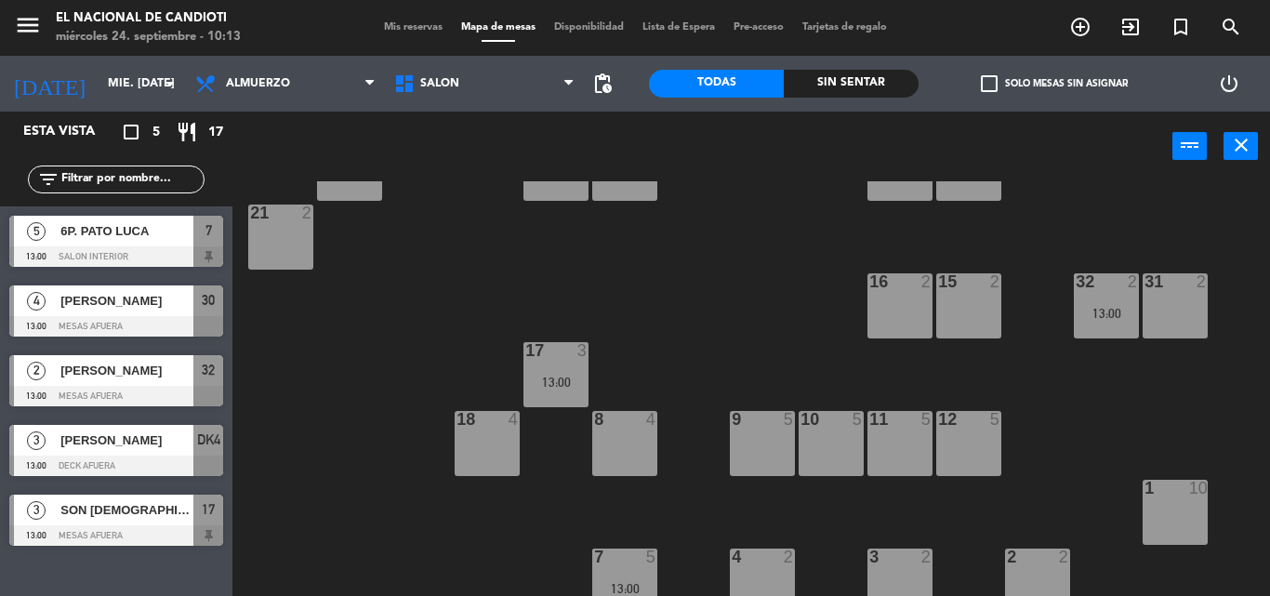
scroll to position [302, 0]
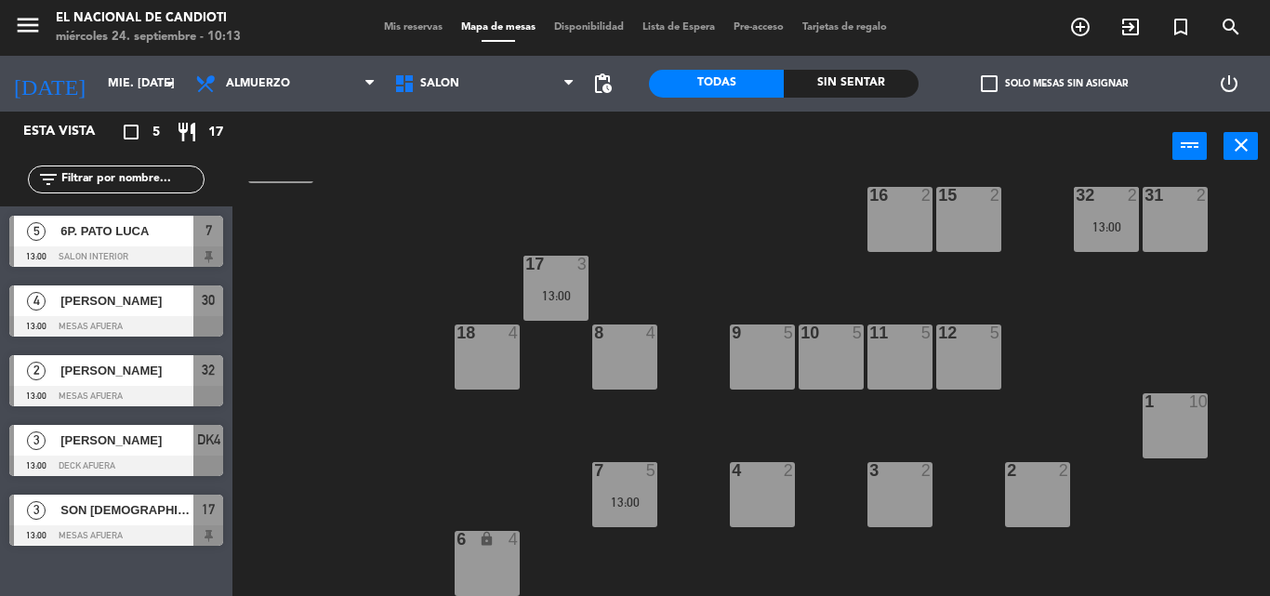
click at [1187, 471] on div "24 4 DK1 4 DK2 4 DK3 4 DK4 3 13:00 23 4 22 4 25 4 26 2 30 4 13:00 29 4 21 2 16 …" at bounding box center [757, 388] width 1025 height 415
click at [1139, 398] on div "1" at bounding box center [1144, 401] width 31 height 17
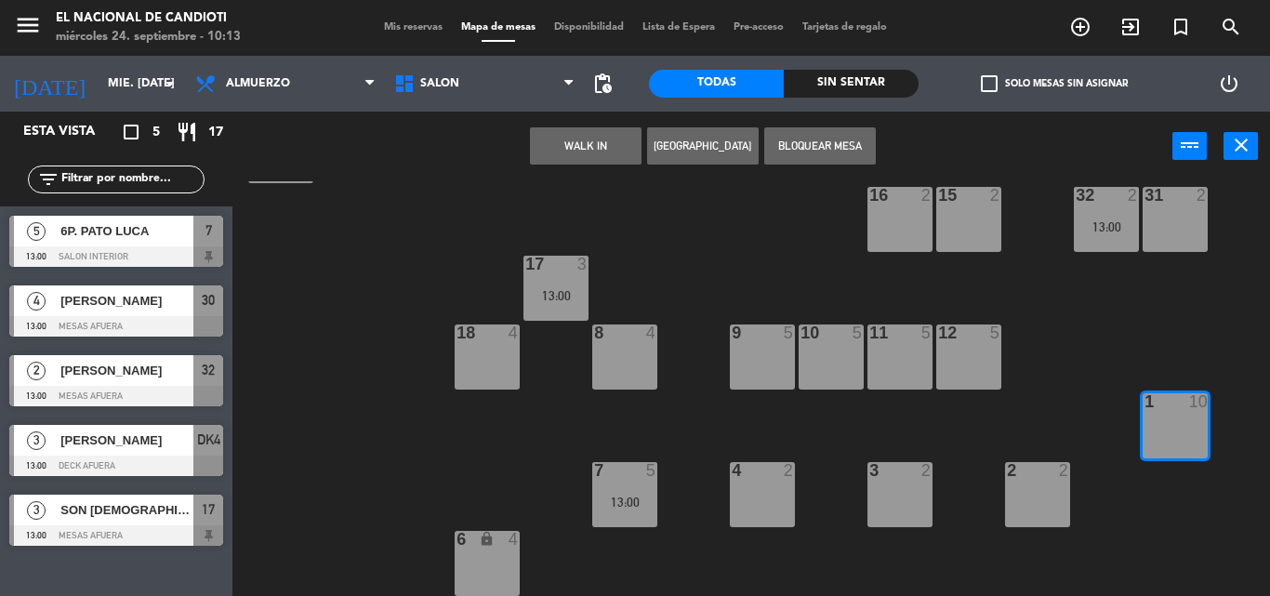
click at [1164, 415] on div "1 10" at bounding box center [1175, 425] width 65 height 65
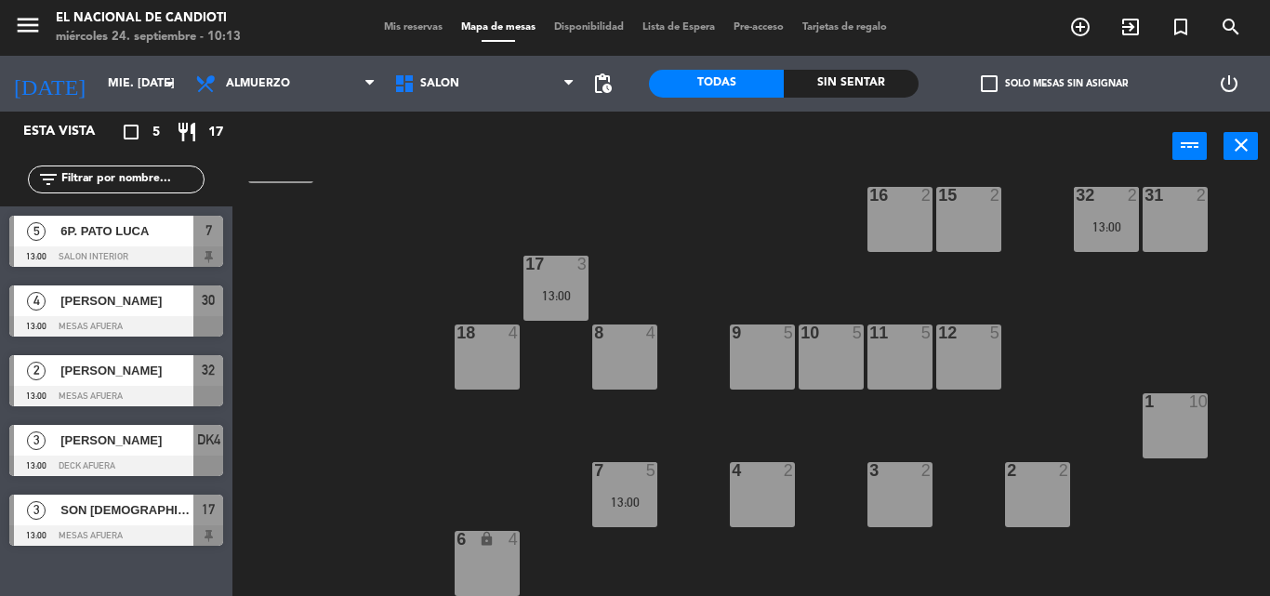
click at [1166, 415] on div "1 10" at bounding box center [1175, 425] width 65 height 65
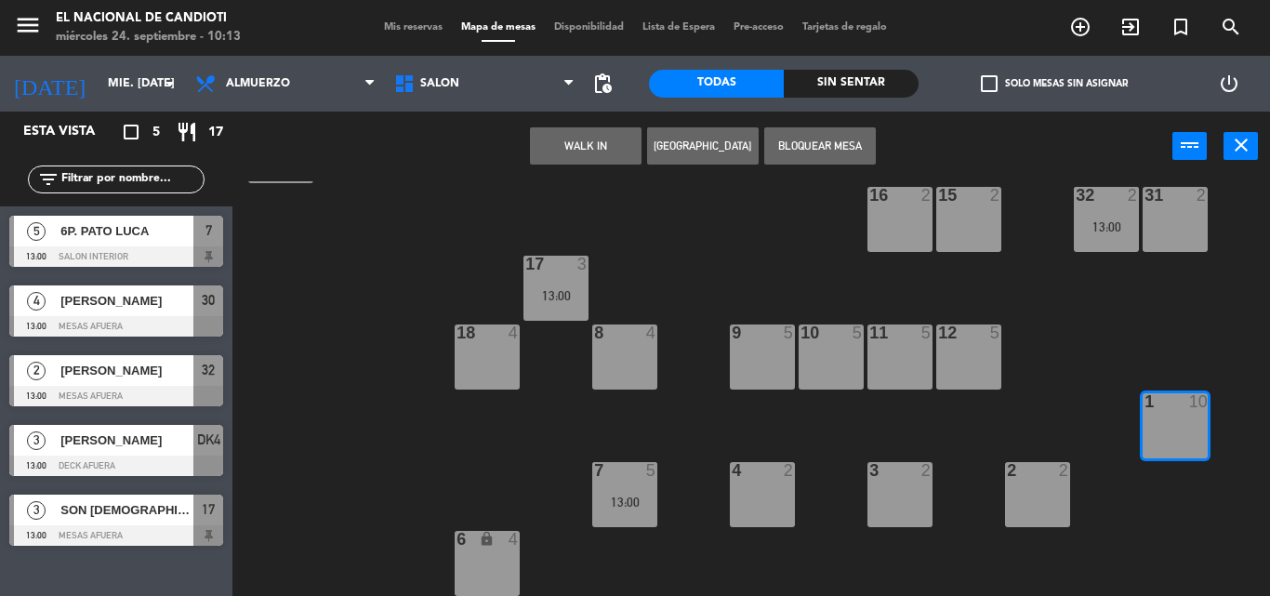
click at [686, 147] on button "[GEOGRAPHIC_DATA]" at bounding box center [703, 145] width 112 height 37
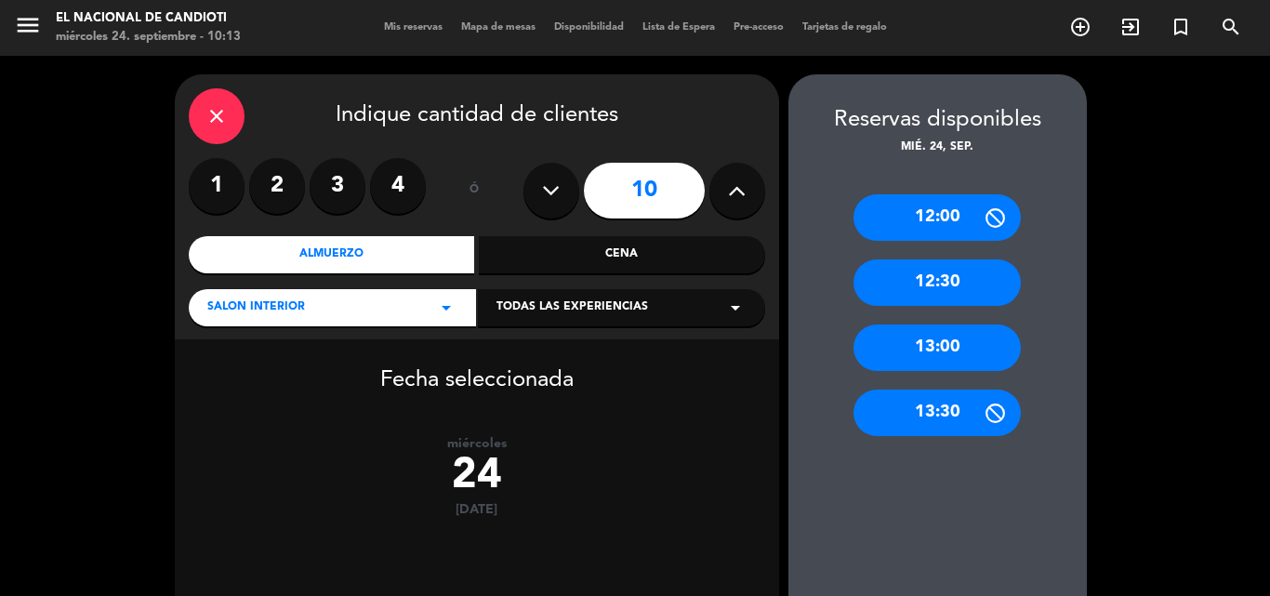
click at [979, 349] on div "13:00" at bounding box center [937, 348] width 167 height 46
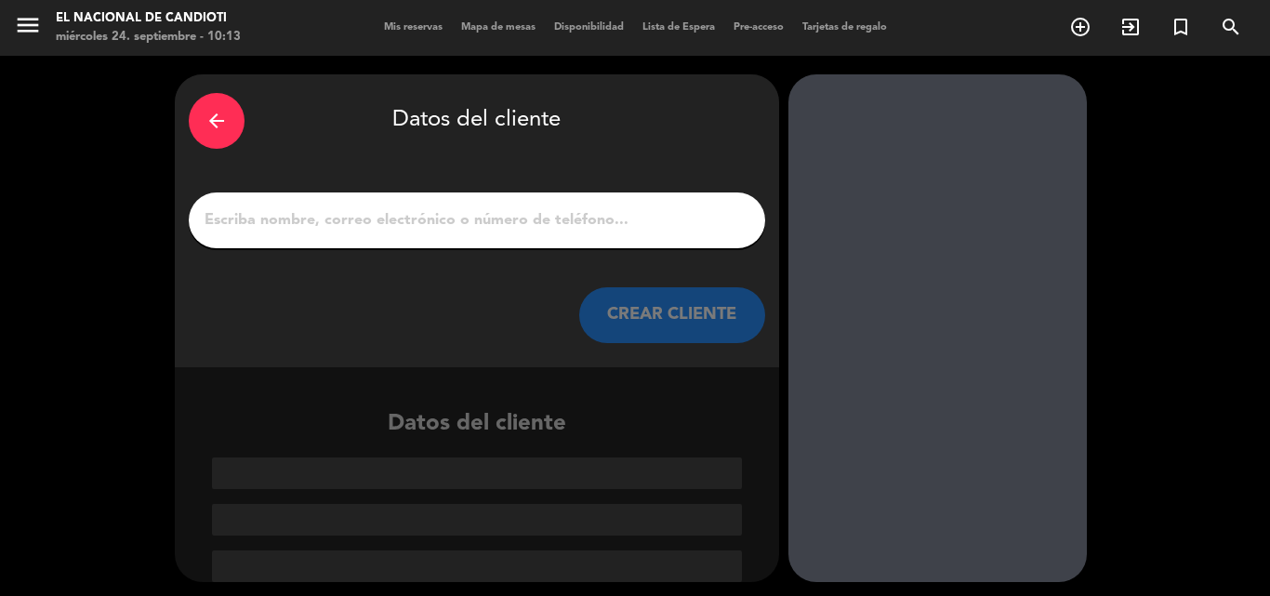
click at [637, 227] on input "1" at bounding box center [477, 220] width 549 height 26
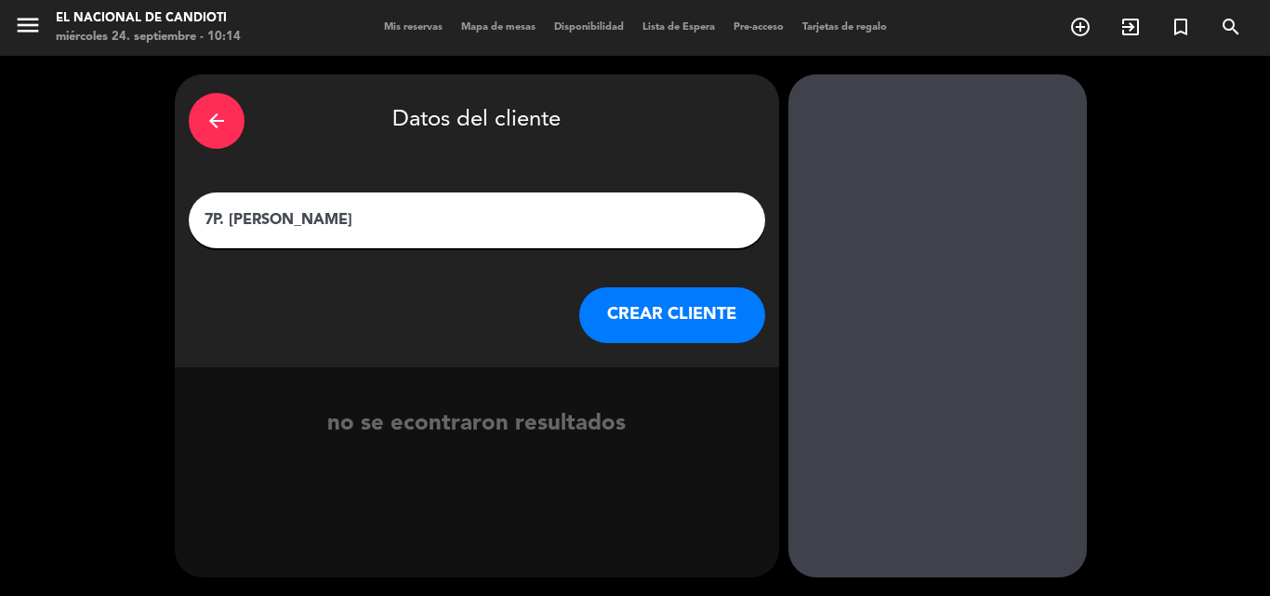
type input "7P. [PERSON_NAME]"
click at [717, 321] on button "CREAR CLIENTE" at bounding box center [672, 315] width 186 height 56
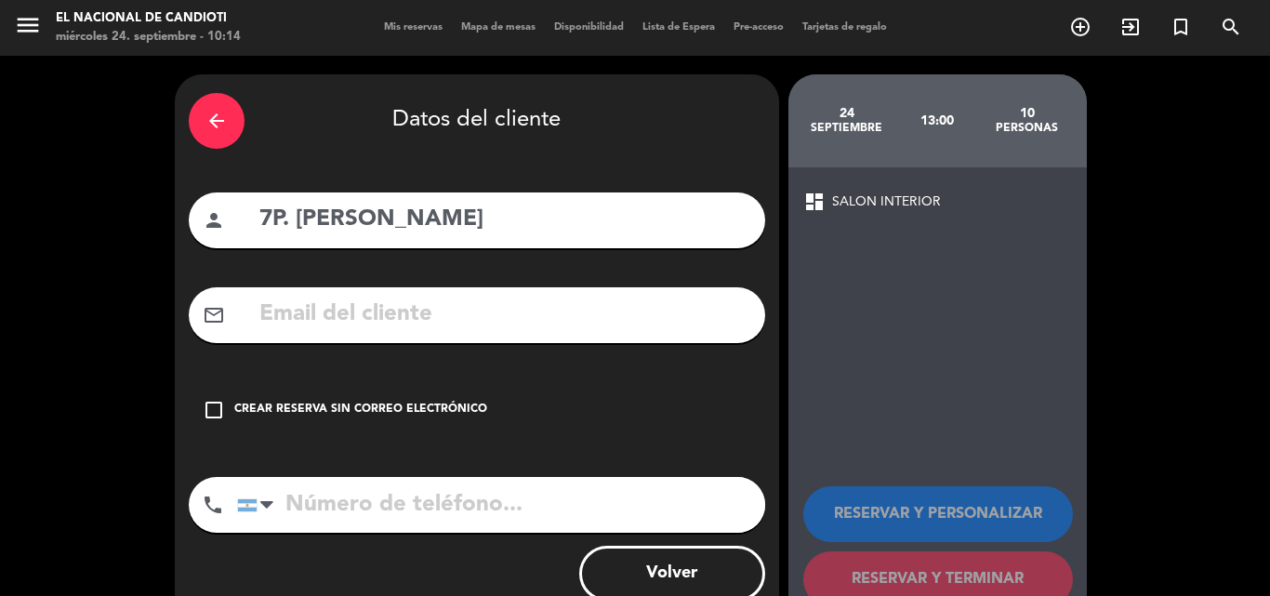
click at [472, 415] on div "Crear reserva sin correo electrónico" at bounding box center [360, 410] width 253 height 19
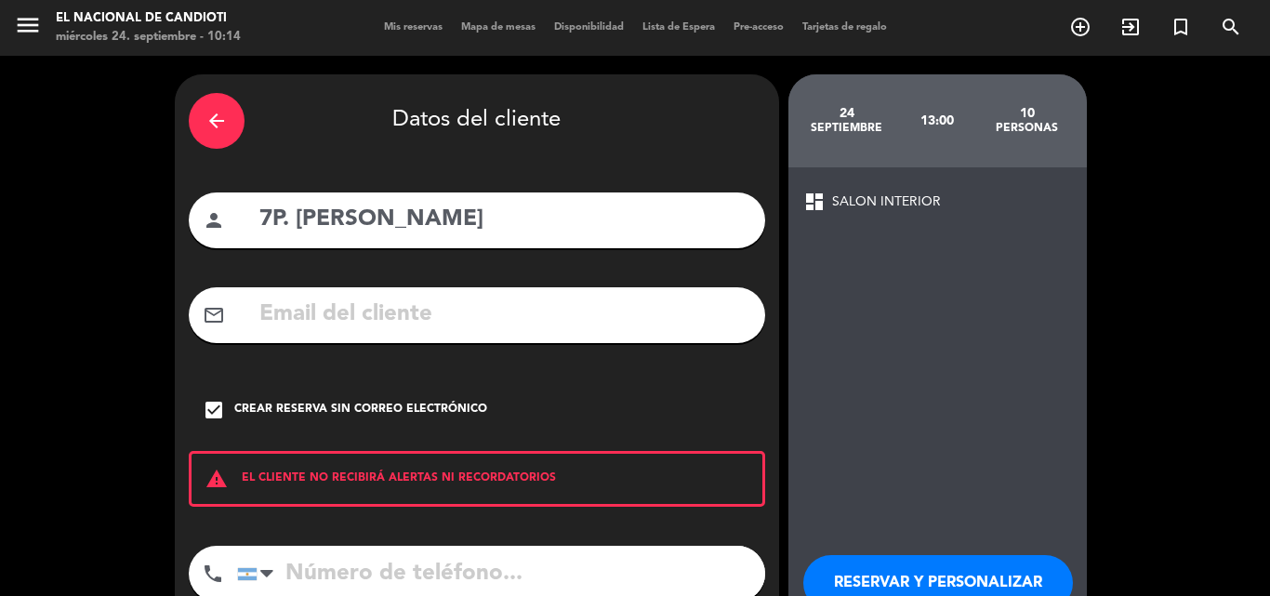
click at [345, 574] on input "tel" at bounding box center [501, 574] width 528 height 56
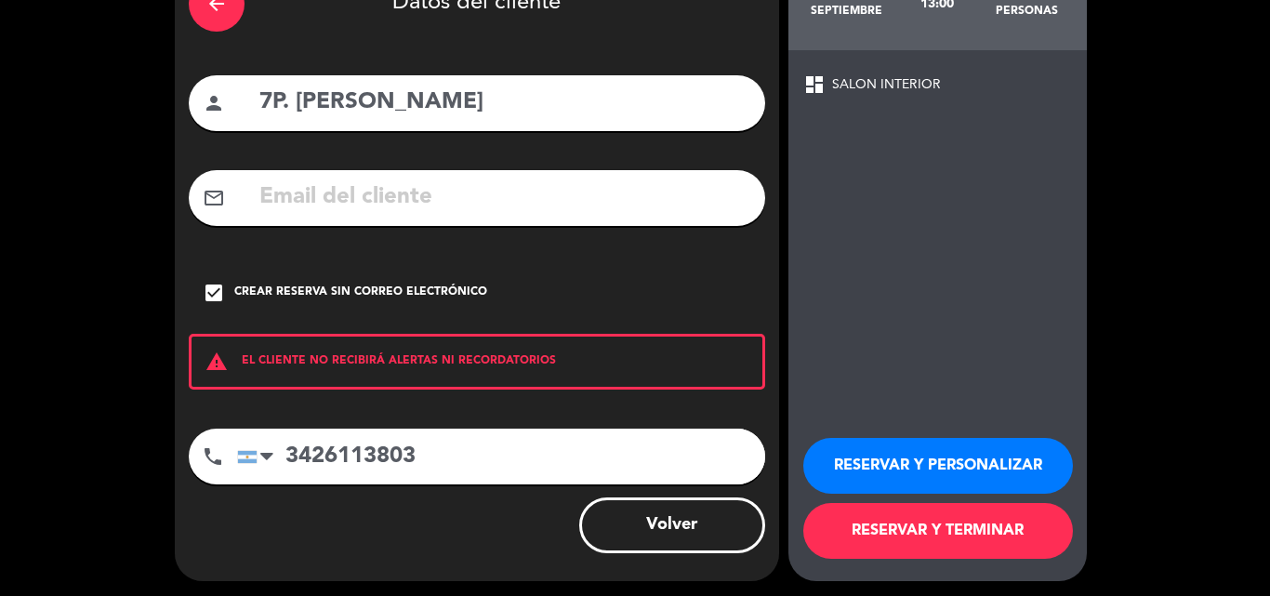
scroll to position [121, 0]
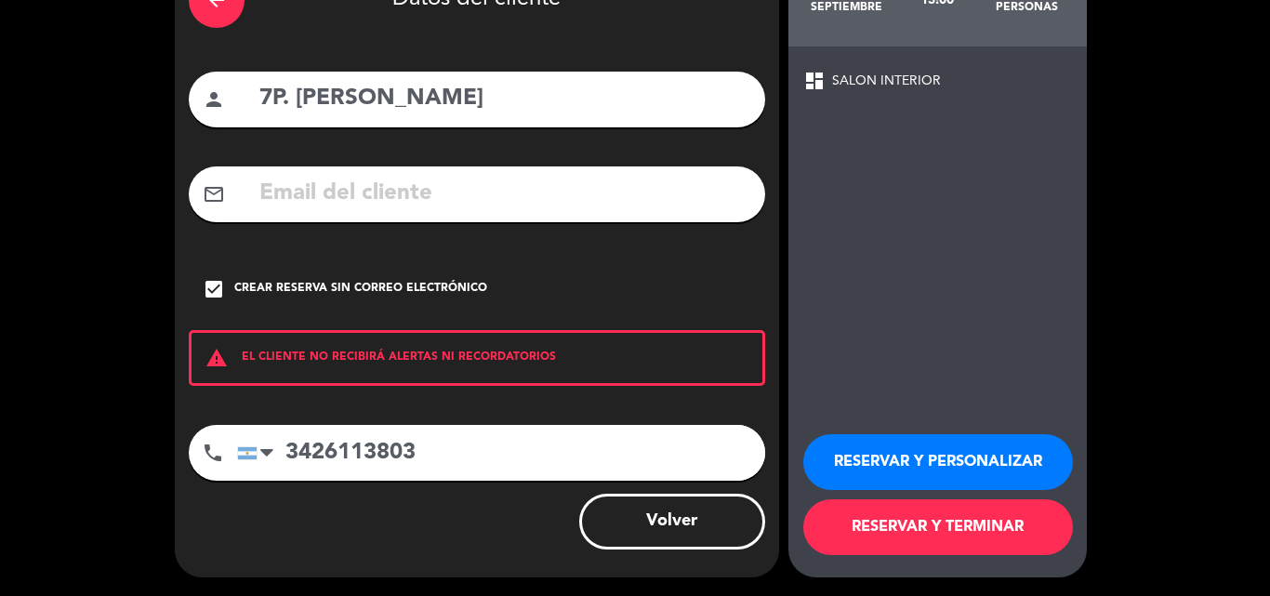
type input "3426113803"
click at [910, 519] on button "RESERVAR Y TERMINAR" at bounding box center [938, 527] width 270 height 56
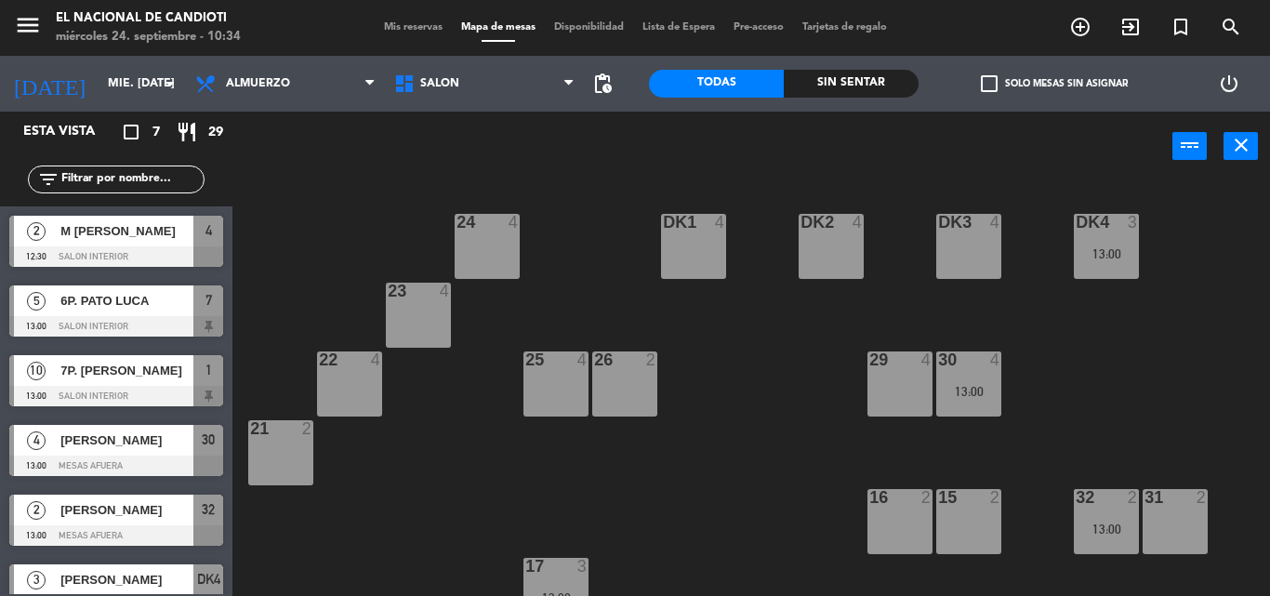
click at [927, 500] on div "15" at bounding box center [937, 497] width 31 height 17
